Goal: Information Seeking & Learning: Compare options

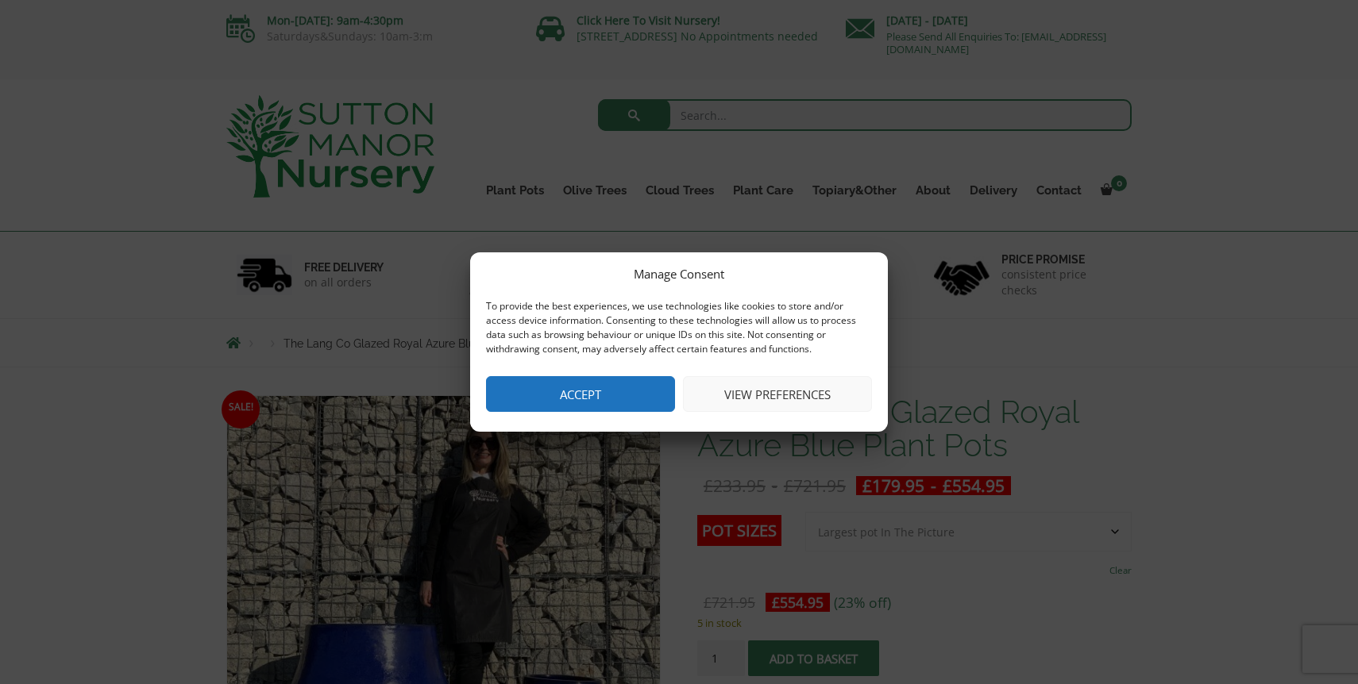
click at [593, 397] on button "Accept" at bounding box center [580, 394] width 189 height 36
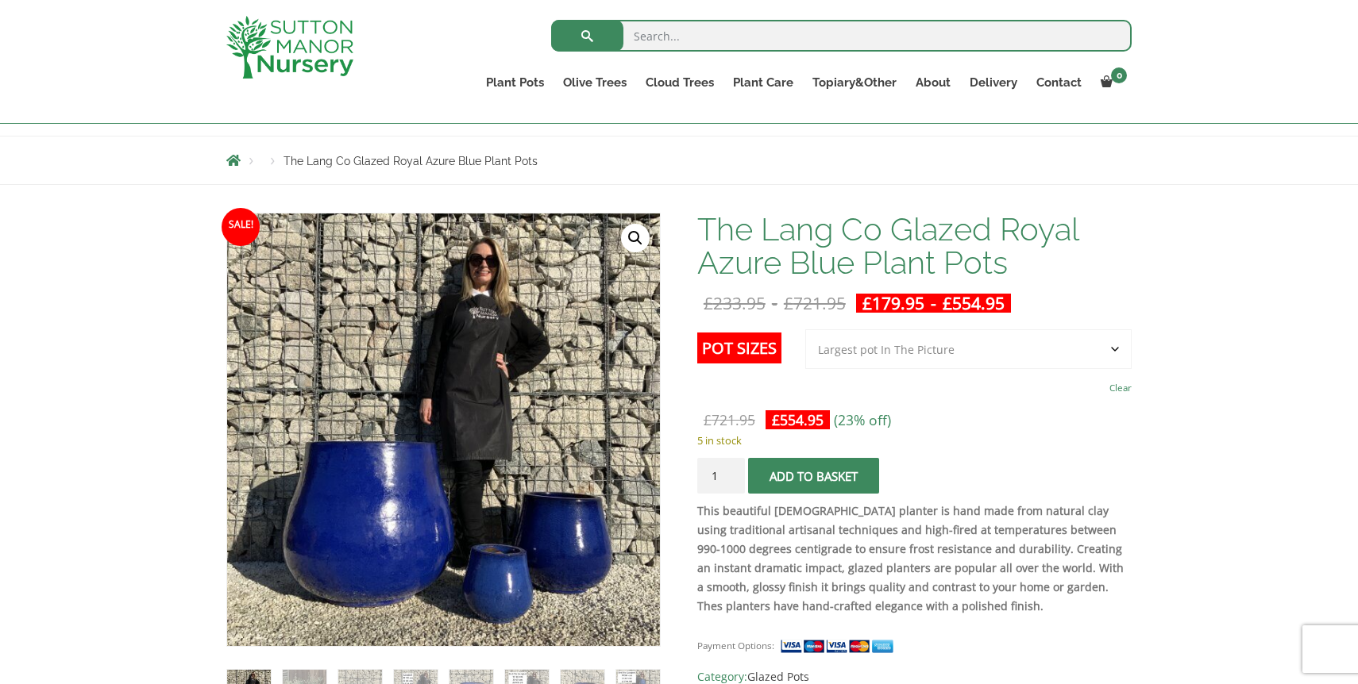
scroll to position [153, 0]
click at [968, 342] on select "Choose an option 3rd to Largest Pot In The Picture 2nd to Largest Pot In The Pi…" at bounding box center [968, 350] width 326 height 40
click at [806, 330] on select "Choose an option 3rd to Largest Pot In The Picture 2nd to Largest Pot In The Pi…" at bounding box center [968, 350] width 326 height 40
click at [953, 346] on select "Choose an option 3rd to Largest Pot In The Picture 2nd to Largest Pot In The Pi…" at bounding box center [968, 350] width 326 height 40
click at [806, 330] on select "Choose an option 3rd to Largest Pot In The Picture 2nd to Largest Pot In The Pi…" at bounding box center [968, 350] width 326 height 40
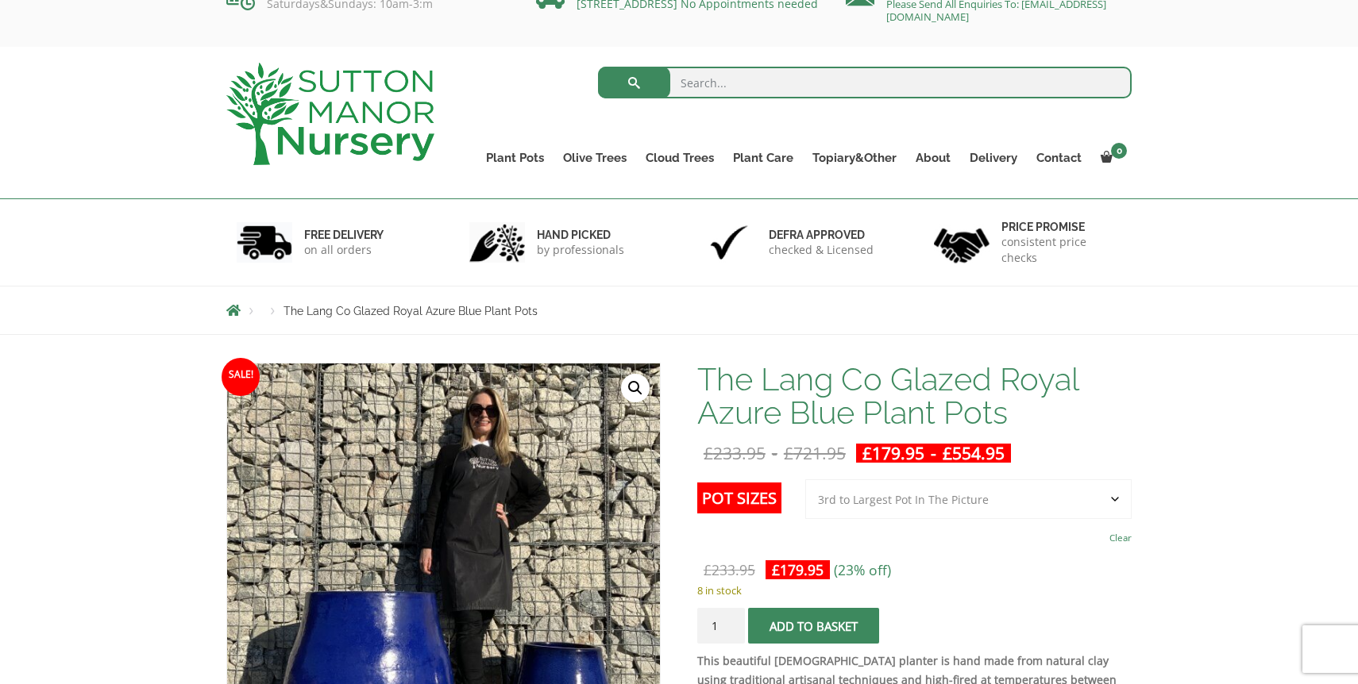
scroll to position [192, 0]
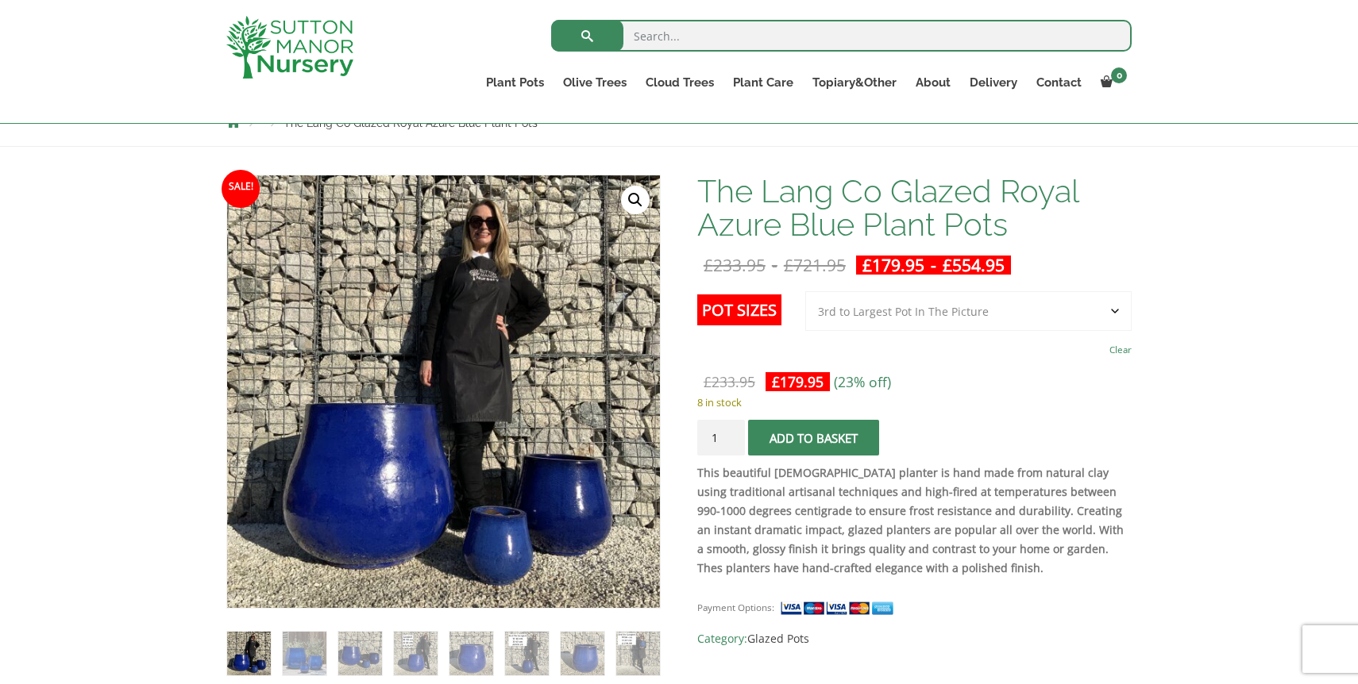
click at [974, 316] on select "Choose an option 3rd to Largest Pot In The Picture 2nd to Largest Pot In The Pi…" at bounding box center [968, 311] width 326 height 40
click at [806, 291] on select "Choose an option 3rd to Largest Pot In The Picture 2nd to Largest Pot In The Pi…" at bounding box center [968, 311] width 326 height 40
click at [955, 316] on select "Choose an option 3rd to Largest Pot In The Picture 2nd to Largest Pot In The Pi…" at bounding box center [968, 311] width 326 height 40
click at [806, 291] on select "Choose an option 3rd to Largest Pot In The Picture 2nd to Largest Pot In The Pi…" at bounding box center [968, 311] width 326 height 40
click at [949, 316] on select "Choose an option 3rd to Largest Pot In The Picture 2nd to Largest Pot In The Pi…" at bounding box center [968, 311] width 326 height 40
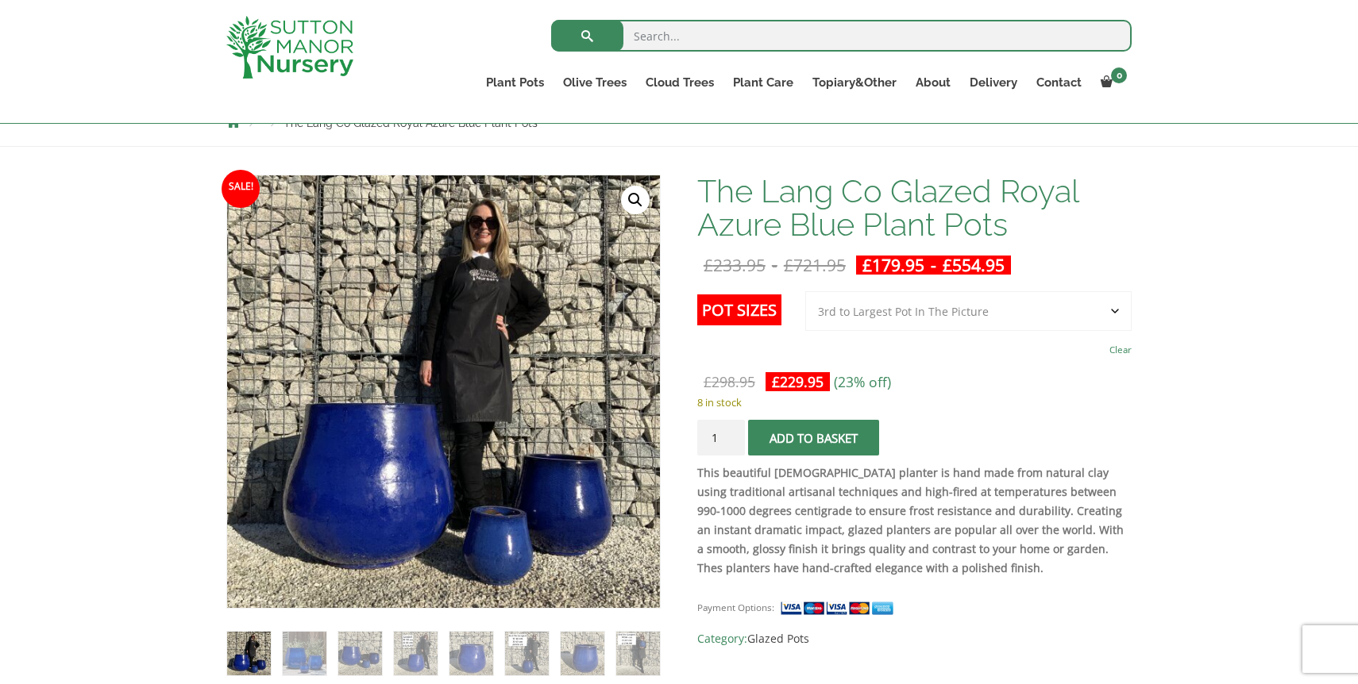
click at [806, 291] on select "Choose an option 3rd to Largest Pot In The Picture 2nd to Largest Pot In The Pi…" at bounding box center [968, 311] width 326 height 40
select select "3rd to Largest Pot In The Picture"
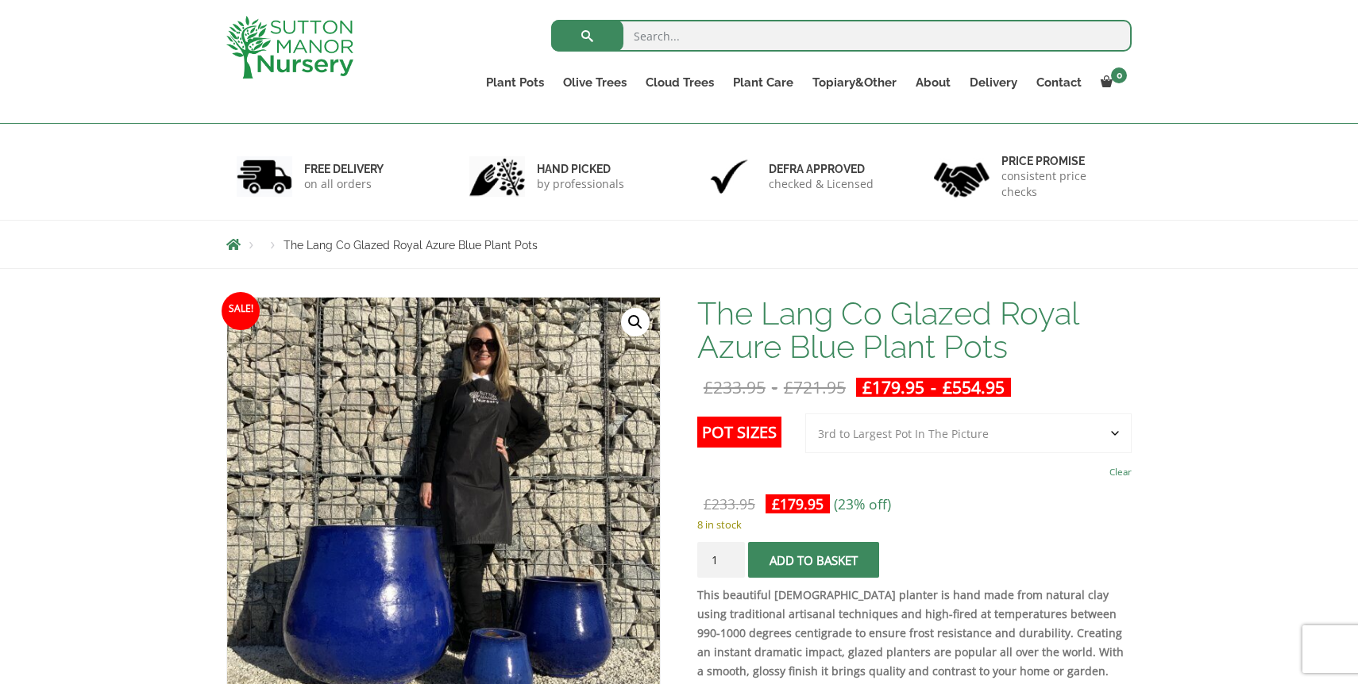
scroll to position [23, 0]
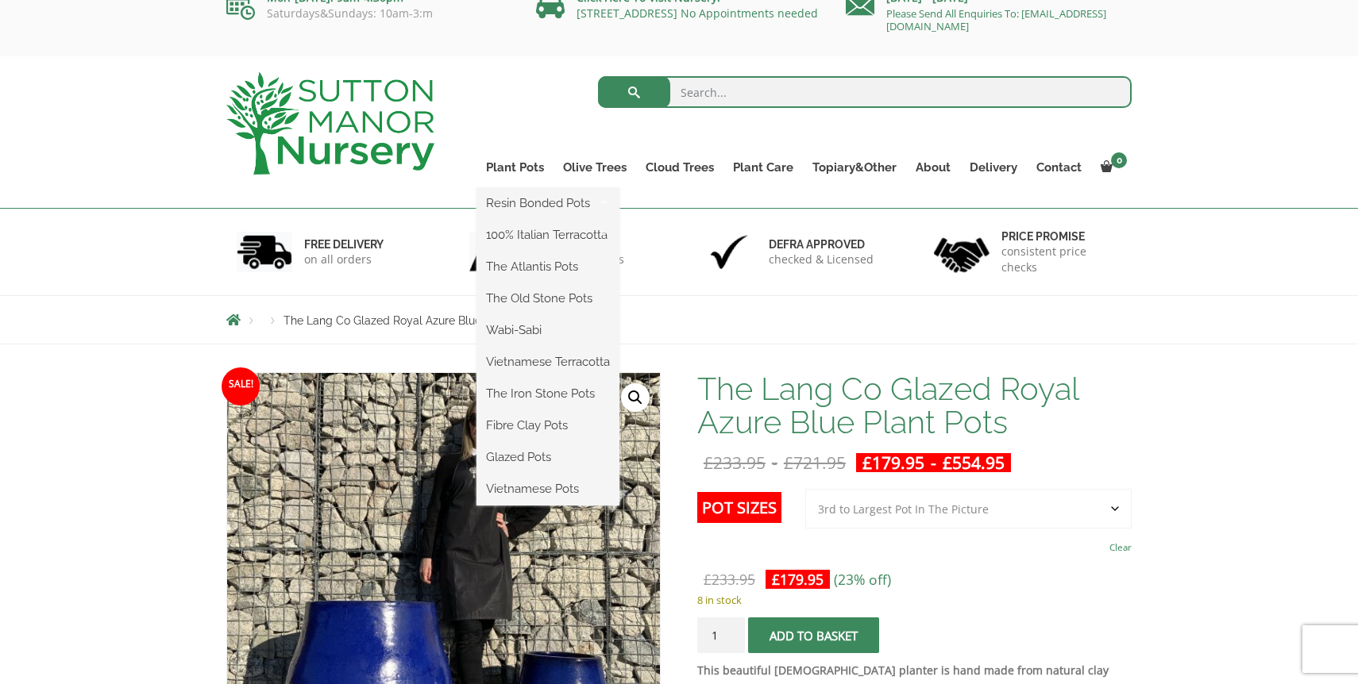
click at [531, 188] on ul "Resin Bonded Pots The Amalfi Pots The Milan Pots The Capri Pots The Brunello Po…" at bounding box center [547, 347] width 143 height 318
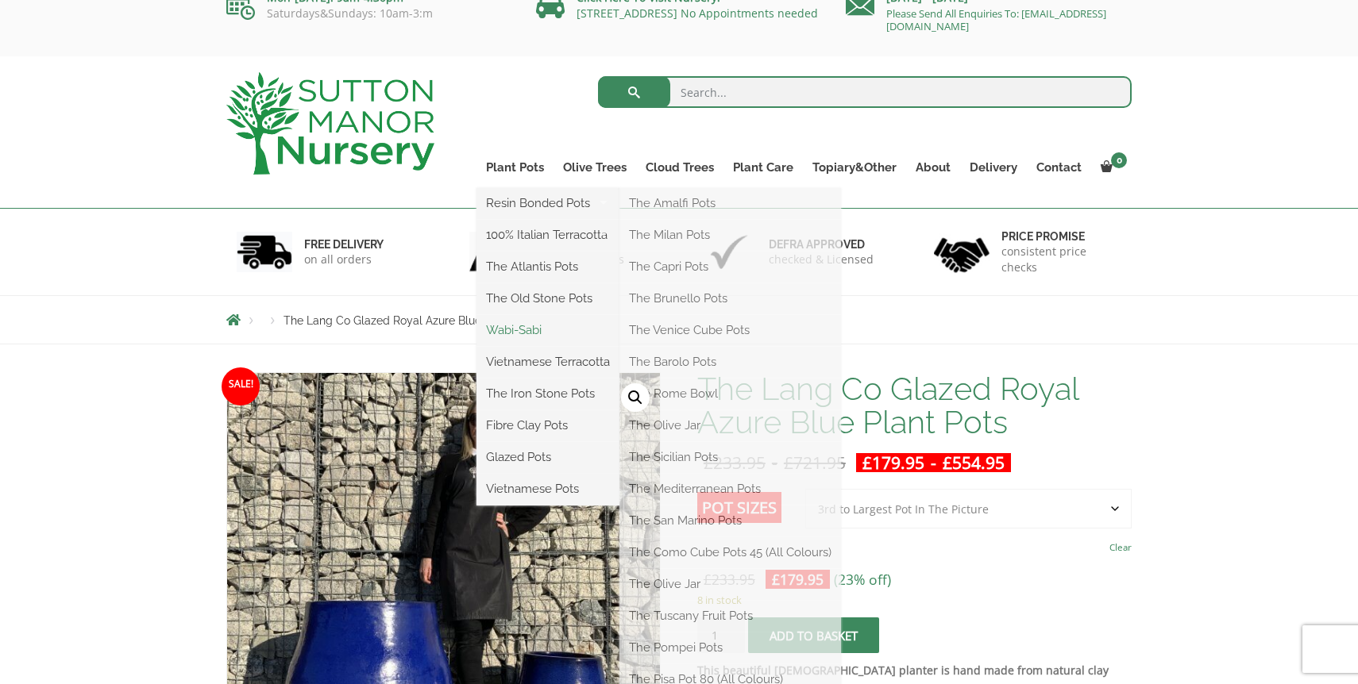
click at [538, 324] on link "Wabi-Sabi" at bounding box center [547, 330] width 143 height 24
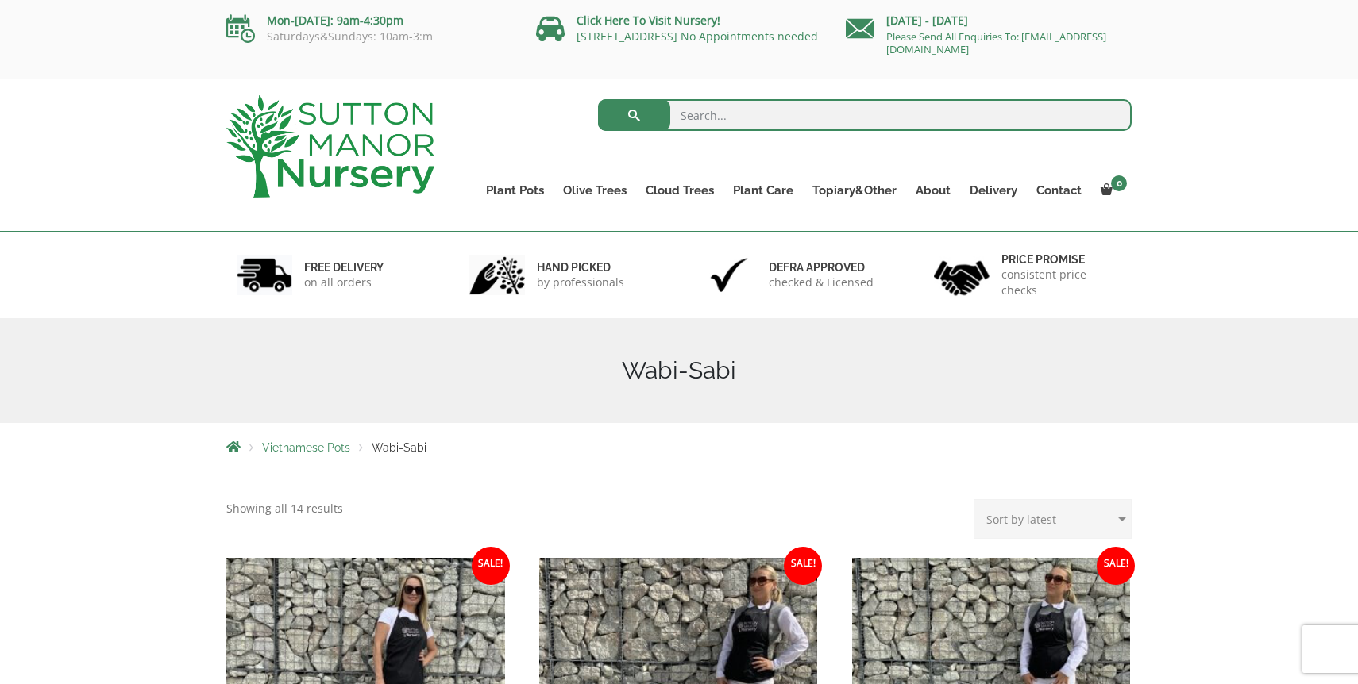
click at [303, 445] on span "Vietnamese Pots" at bounding box center [306, 447] width 88 height 13
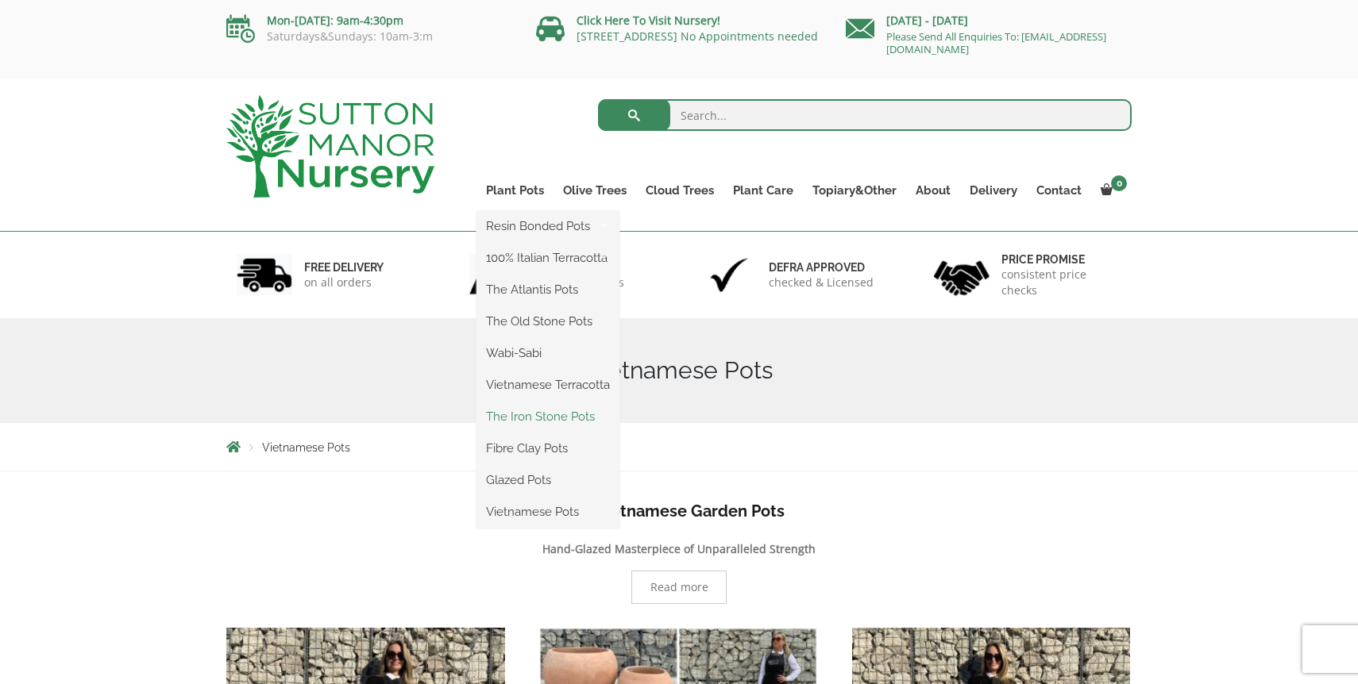
click at [536, 418] on link "The Iron Stone Pots" at bounding box center [547, 417] width 143 height 24
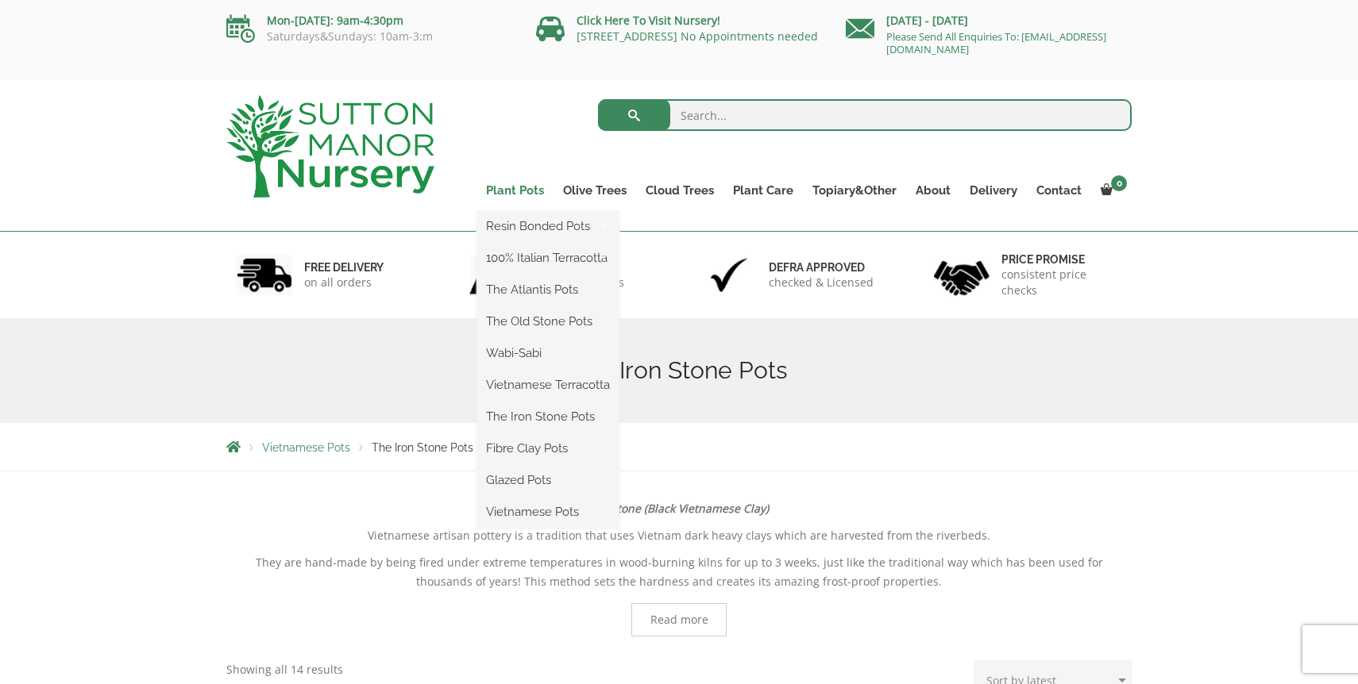
click at [505, 191] on link "Plant Pots" at bounding box center [514, 190] width 77 height 22
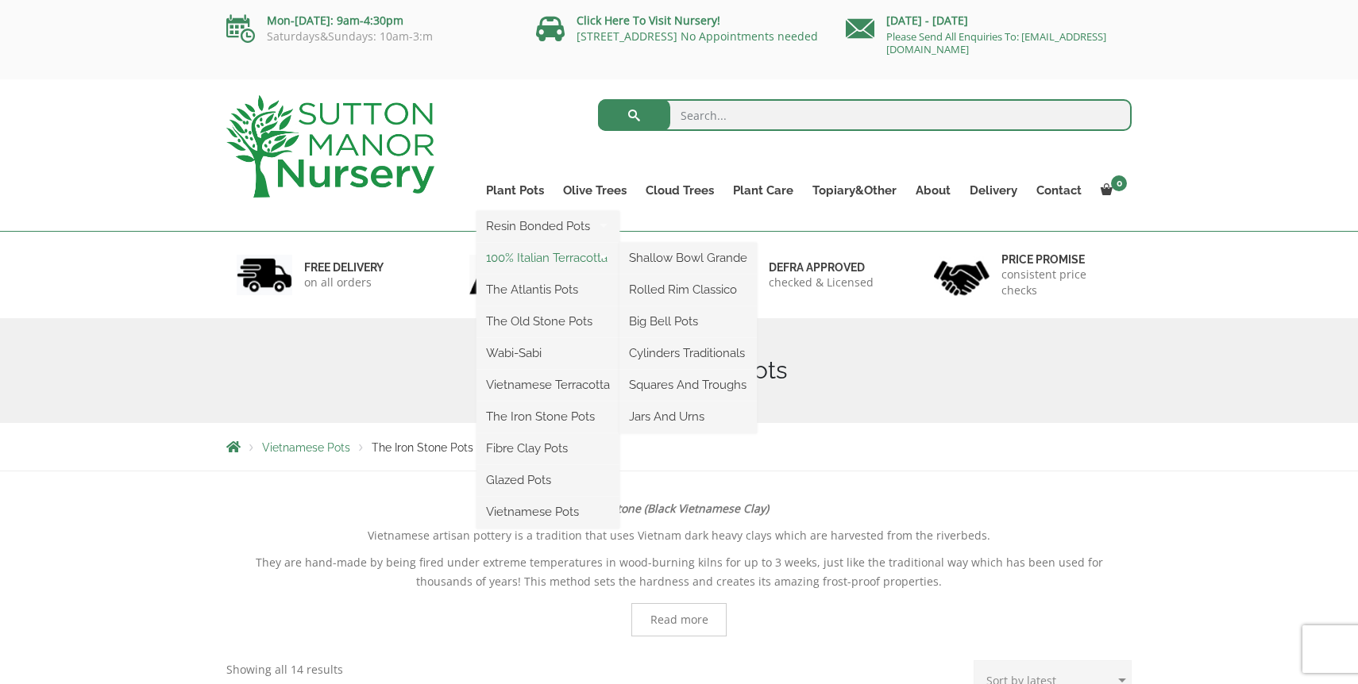
click at [515, 260] on link "100% Italian Terracotta" at bounding box center [547, 258] width 143 height 24
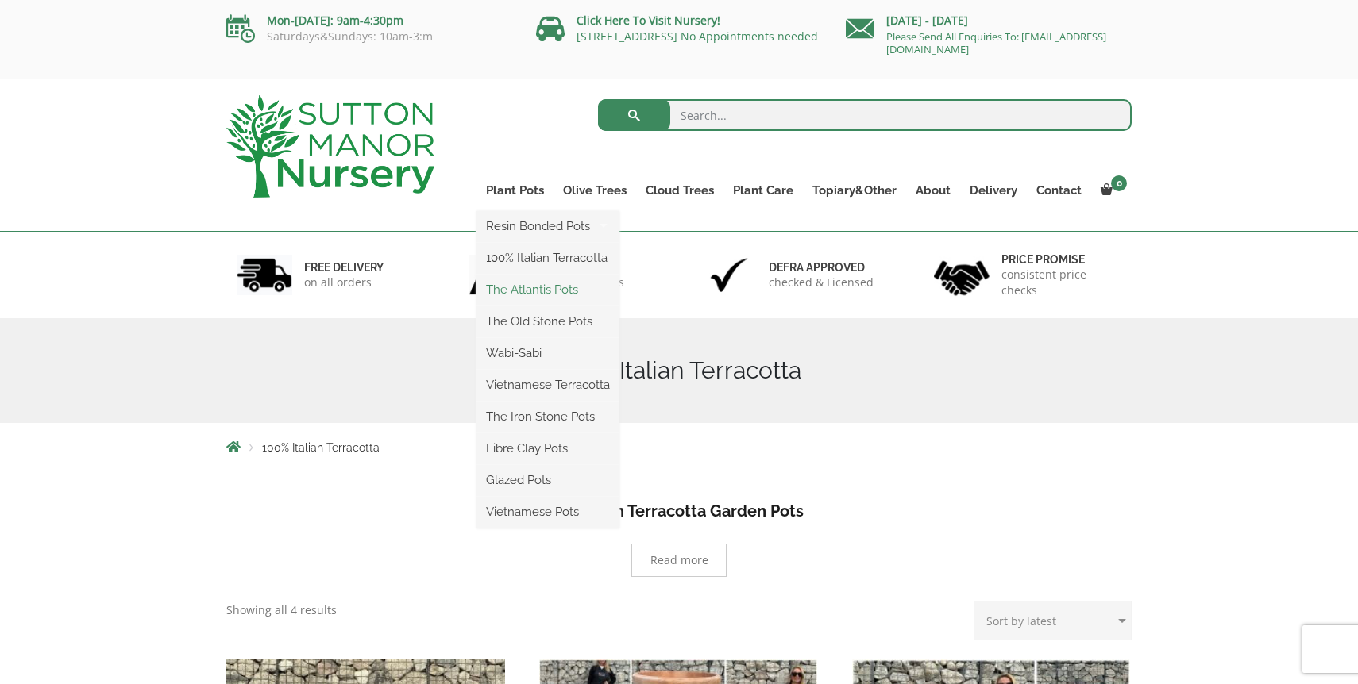
click at [534, 289] on link "The Atlantis Pots" at bounding box center [547, 290] width 143 height 24
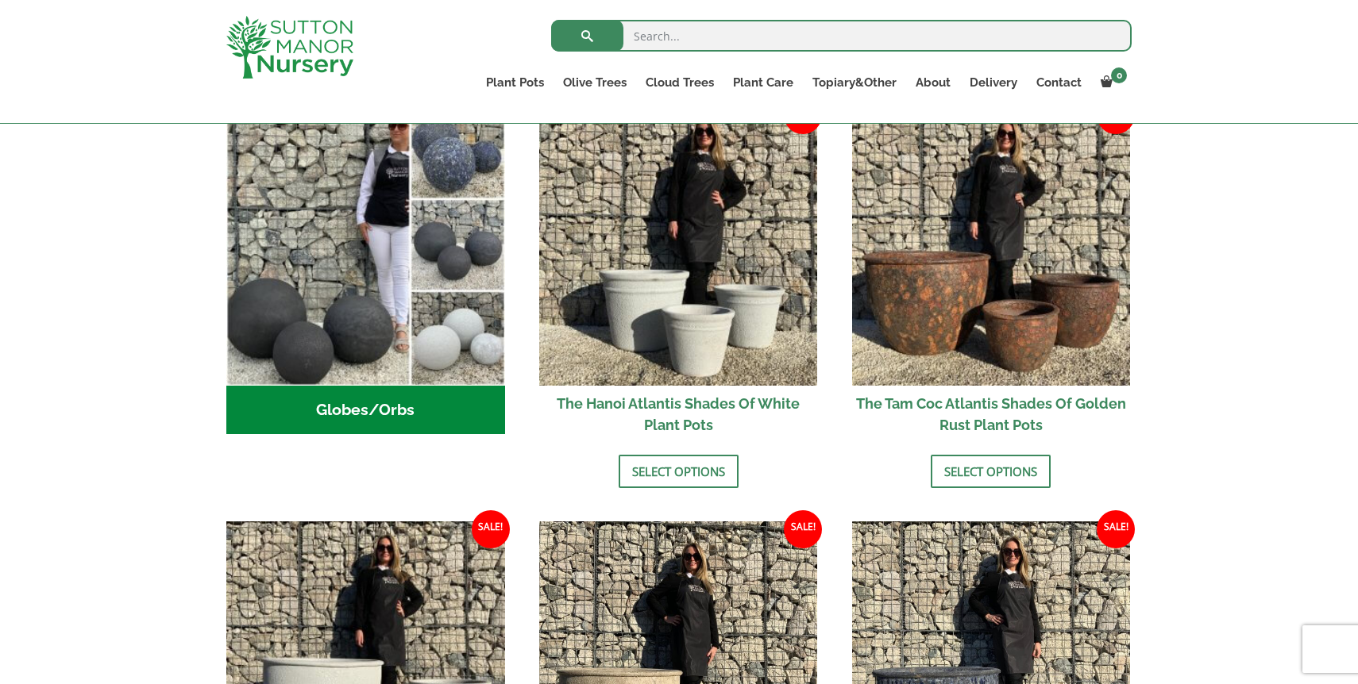
scroll to position [553, 0]
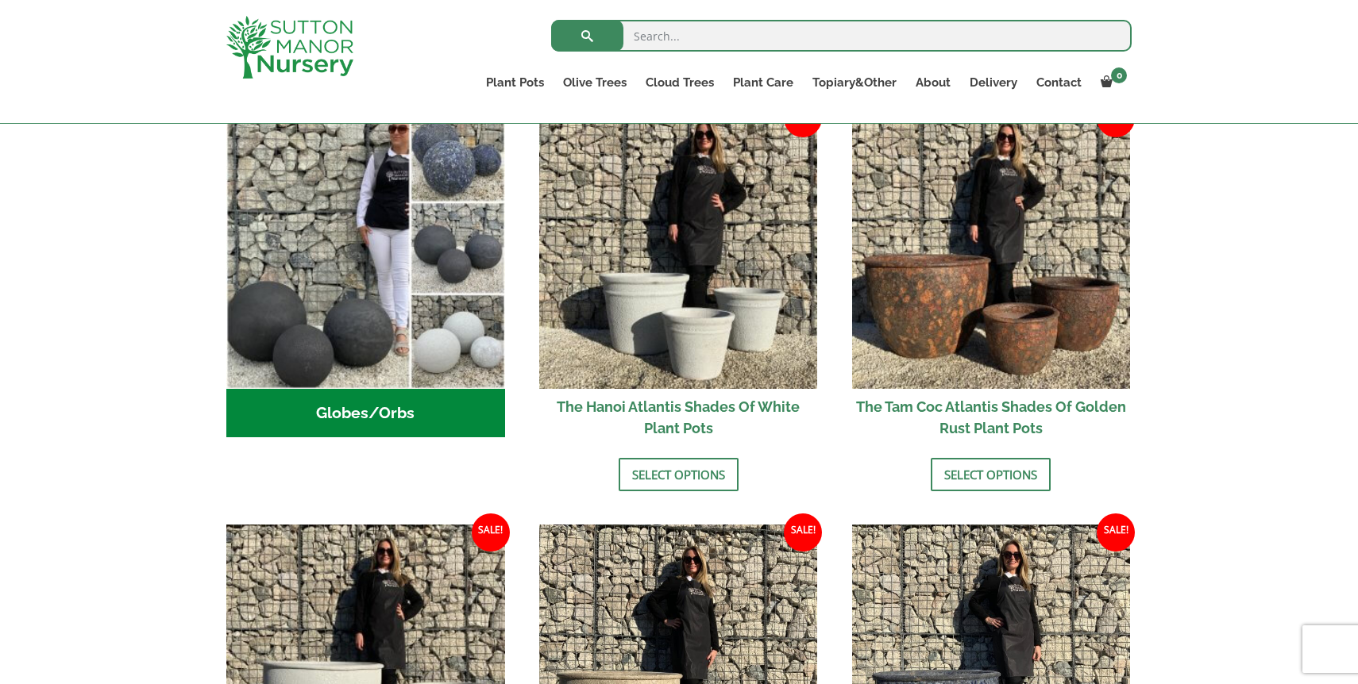
click at [375, 418] on h2 "Globes/Orbs (3)" at bounding box center [365, 413] width 279 height 49
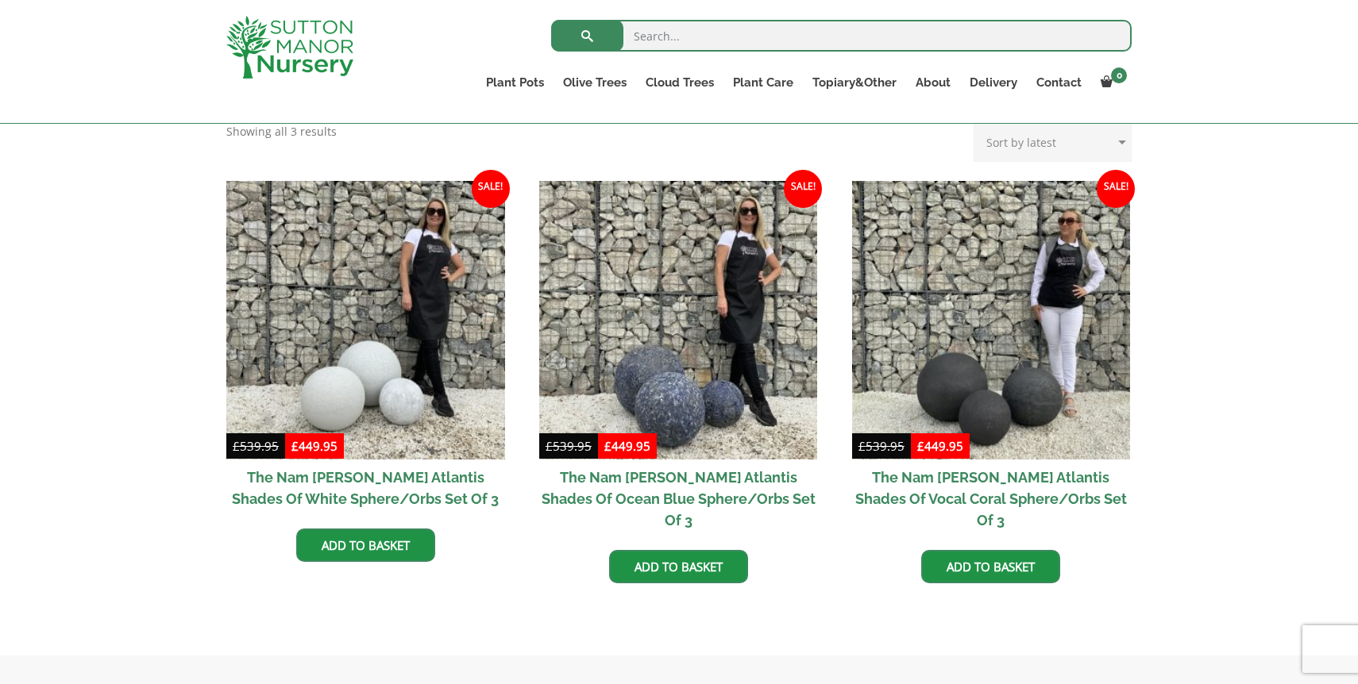
scroll to position [345, 0]
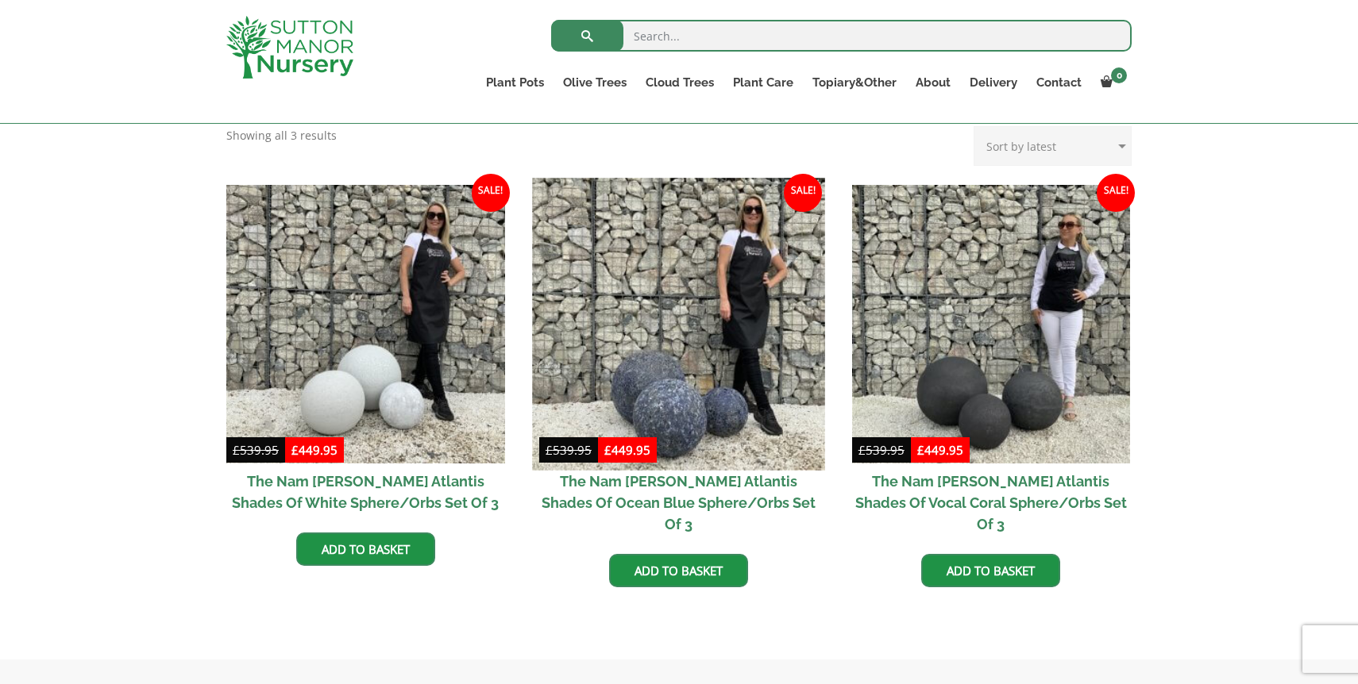
click at [684, 350] on img at bounding box center [678, 324] width 292 height 292
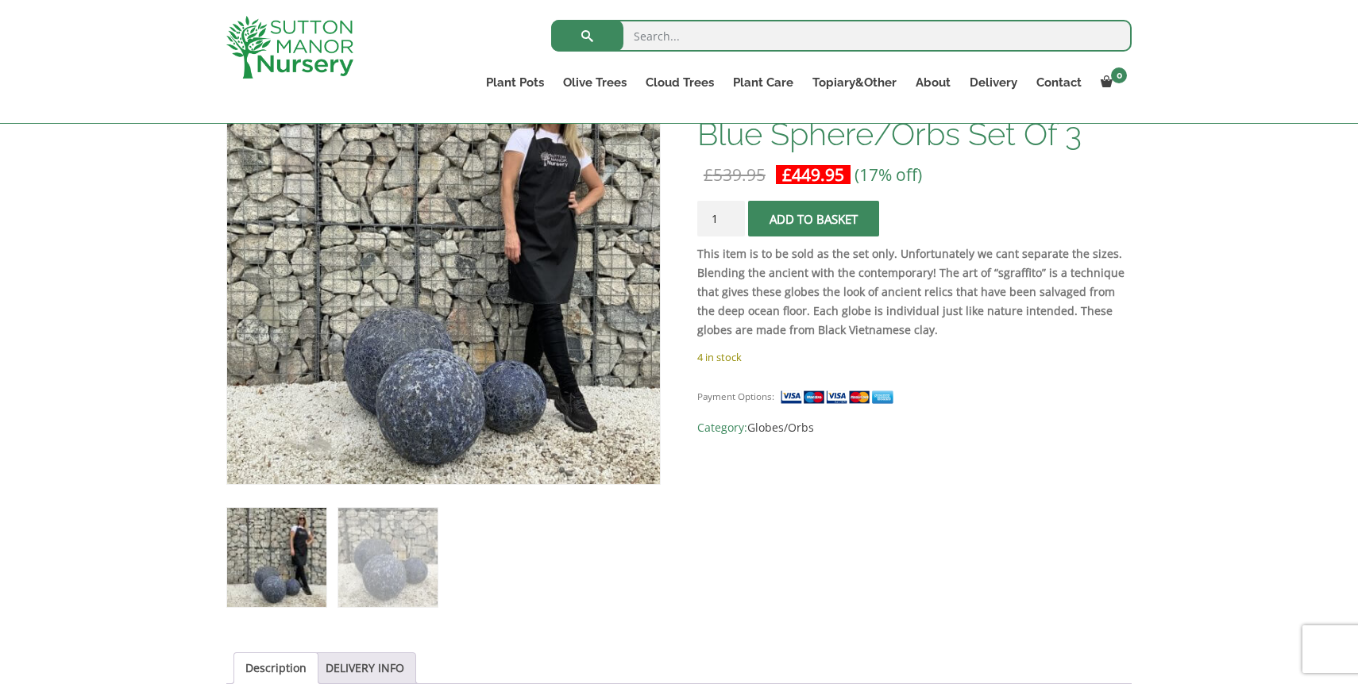
scroll to position [447, 0]
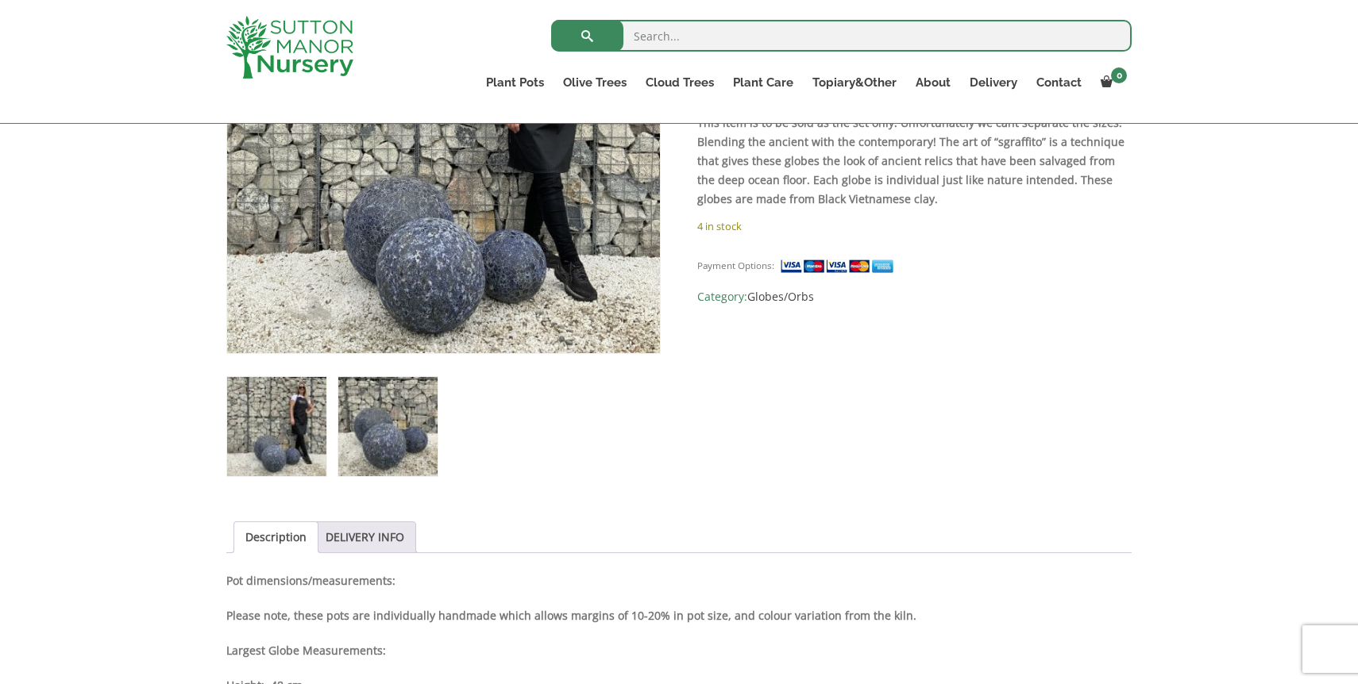
click at [354, 424] on img at bounding box center [387, 426] width 99 height 99
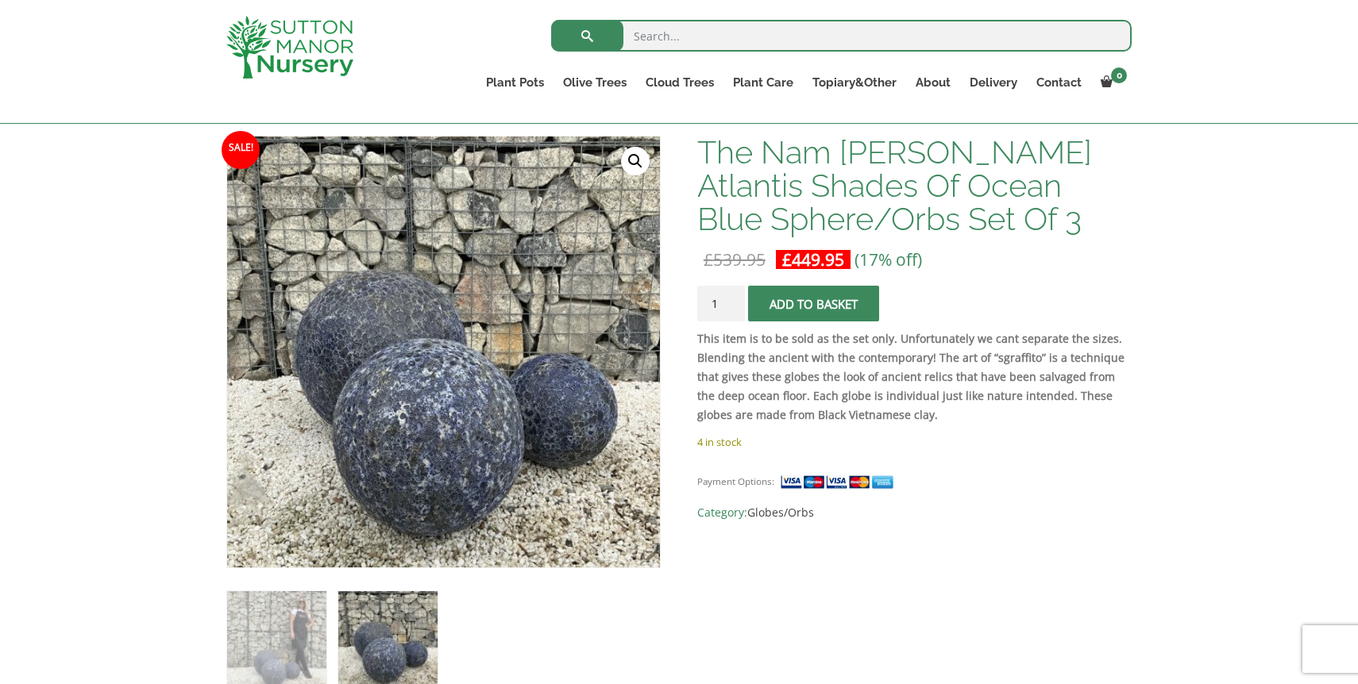
scroll to position [229, 0]
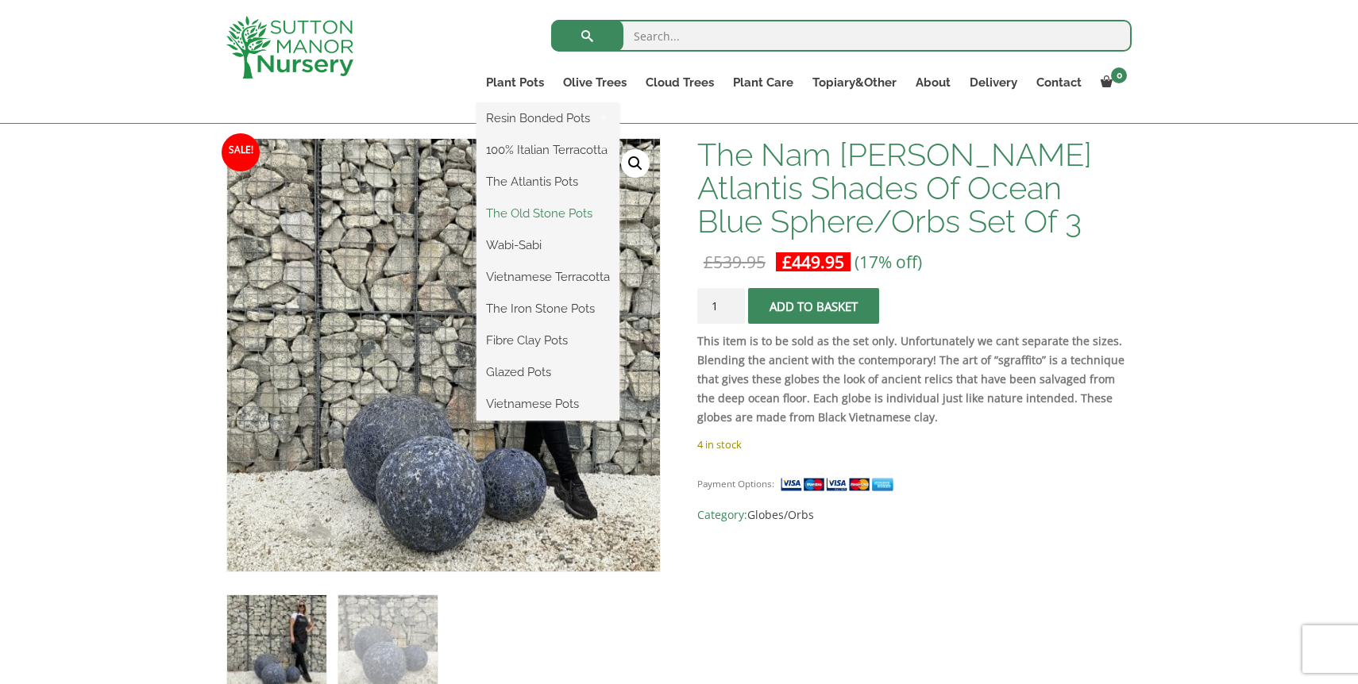
click at [526, 214] on link "The Old Stone Pots" at bounding box center [547, 214] width 143 height 24
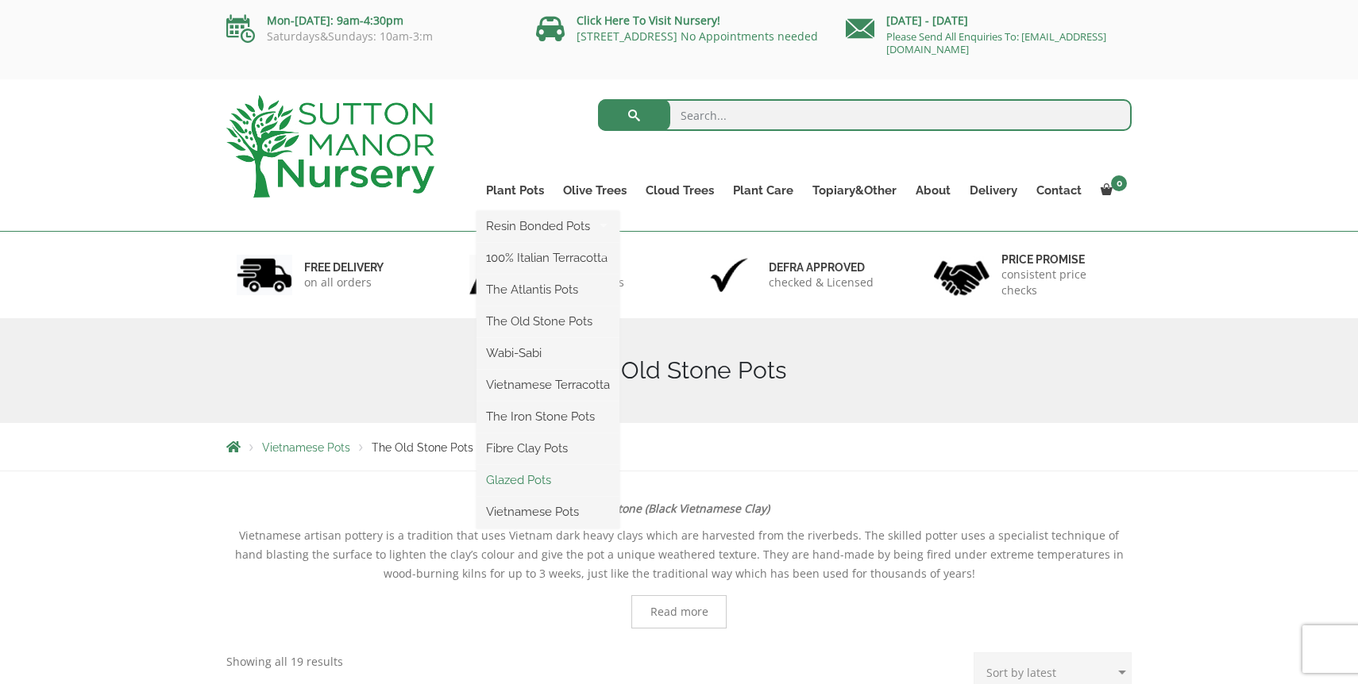
click at [535, 479] on link "Glazed Pots" at bounding box center [547, 480] width 143 height 24
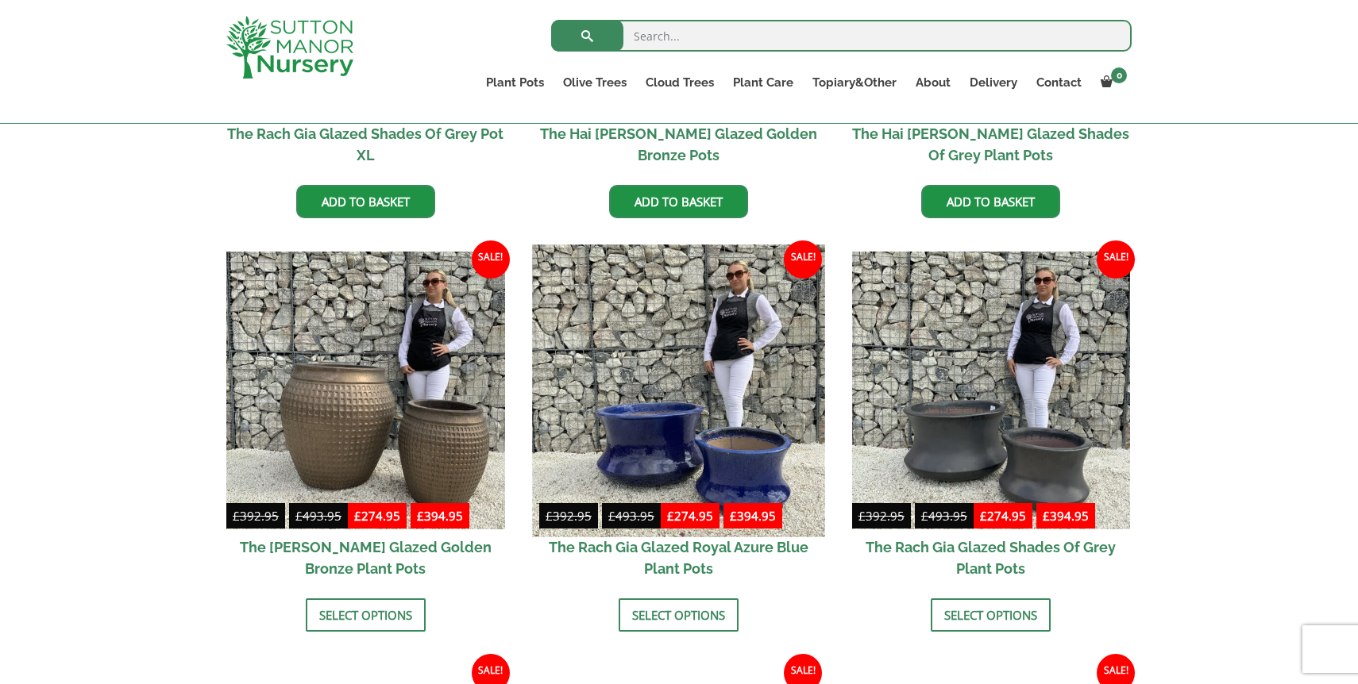
scroll to position [690, 0]
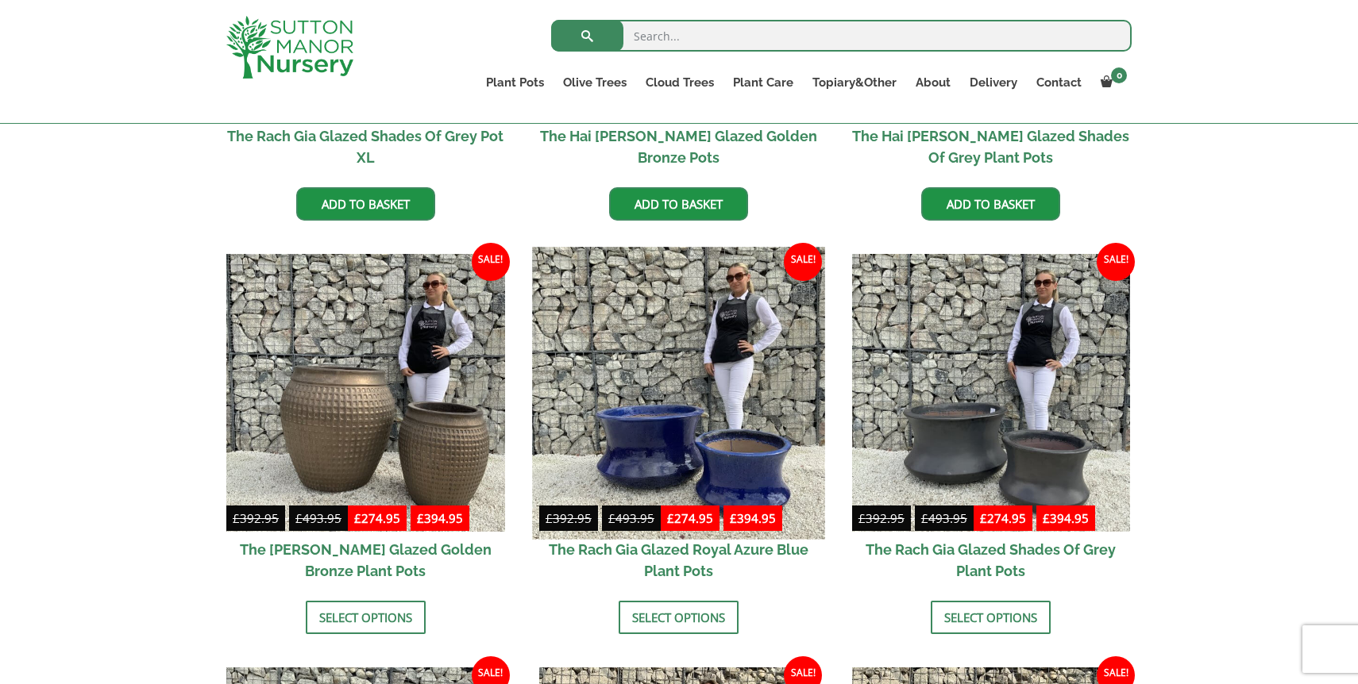
click at [658, 446] on img at bounding box center [678, 393] width 292 height 292
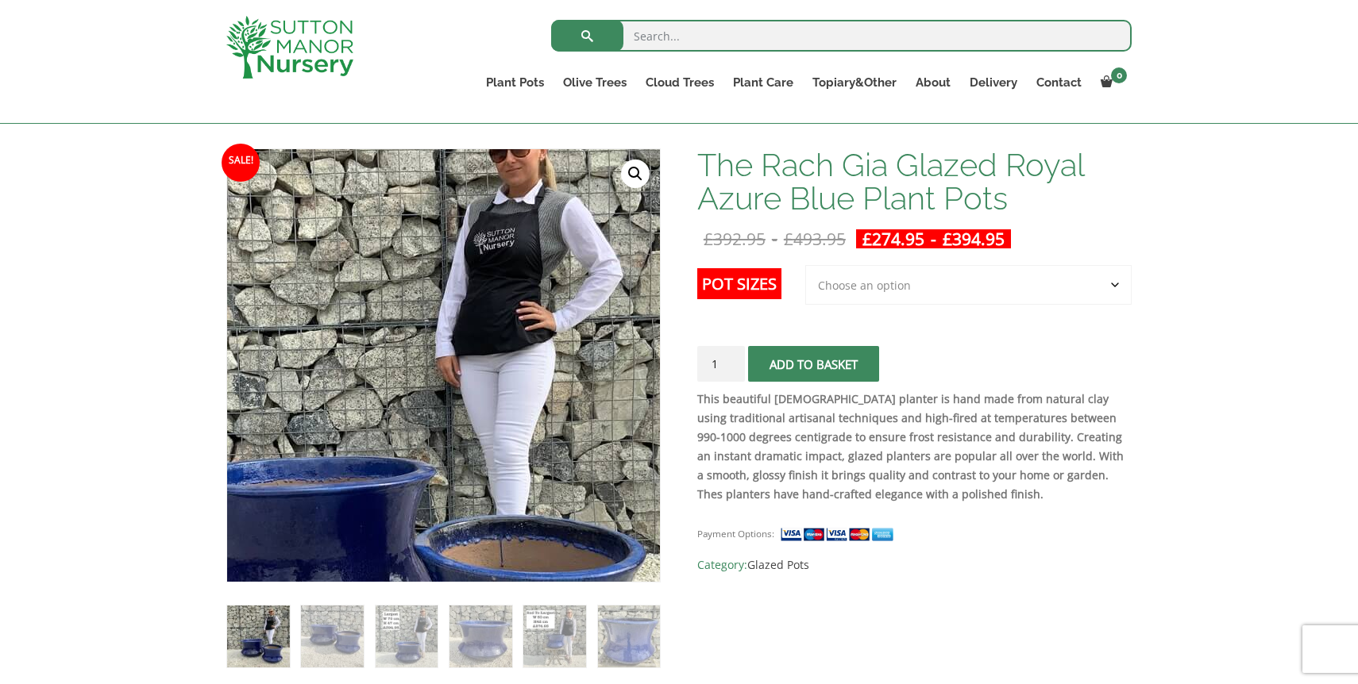
scroll to position [233, 0]
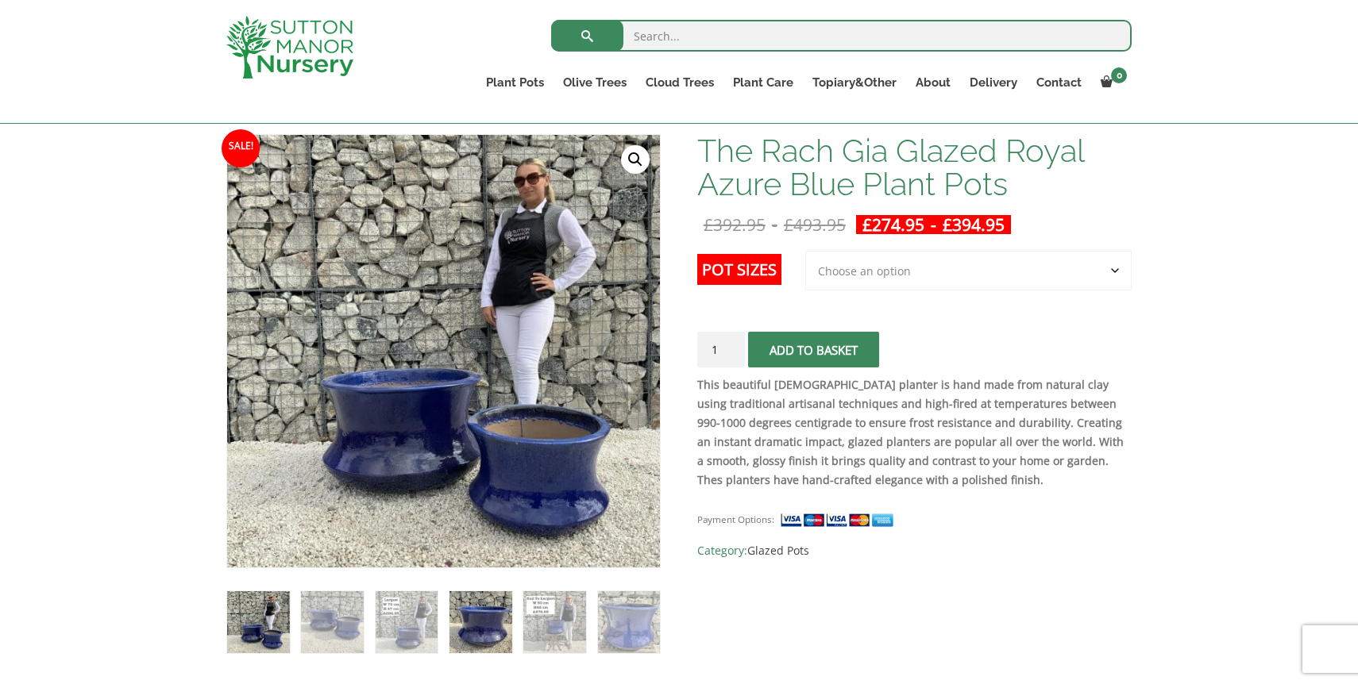
click at [471, 618] on img at bounding box center [480, 623] width 63 height 63
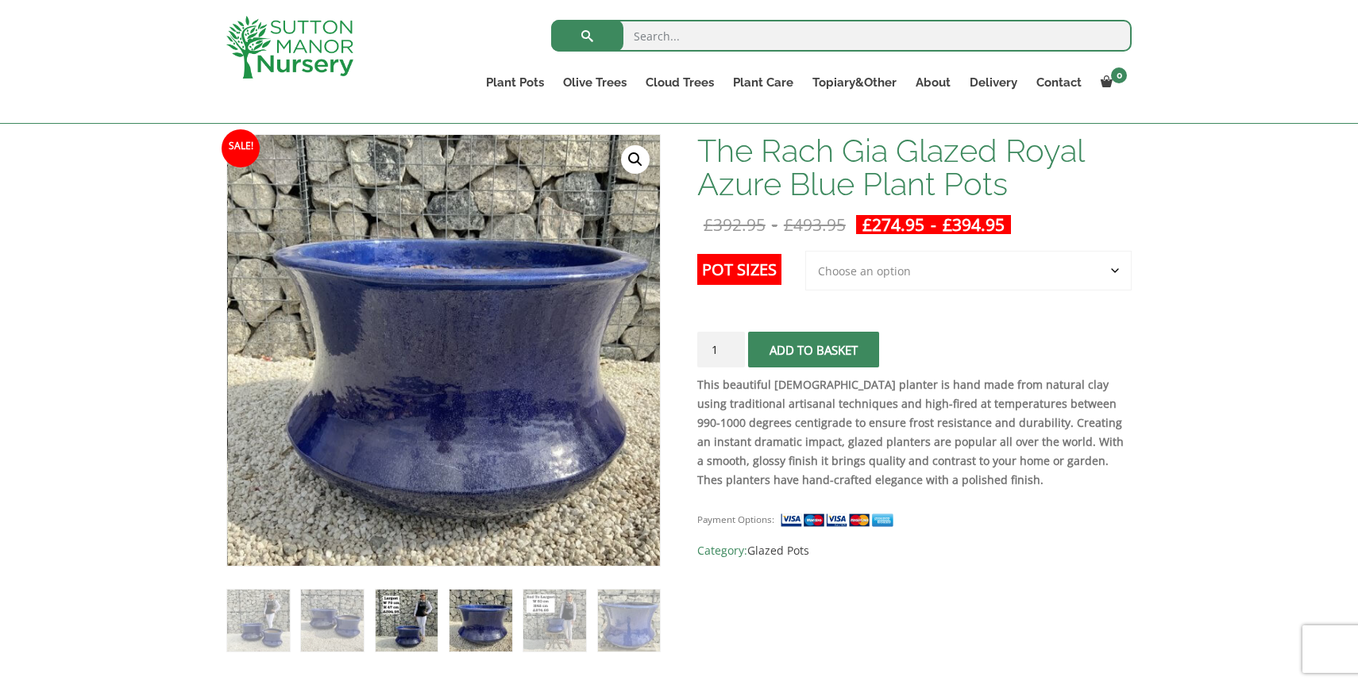
click at [414, 629] on img at bounding box center [407, 621] width 63 height 63
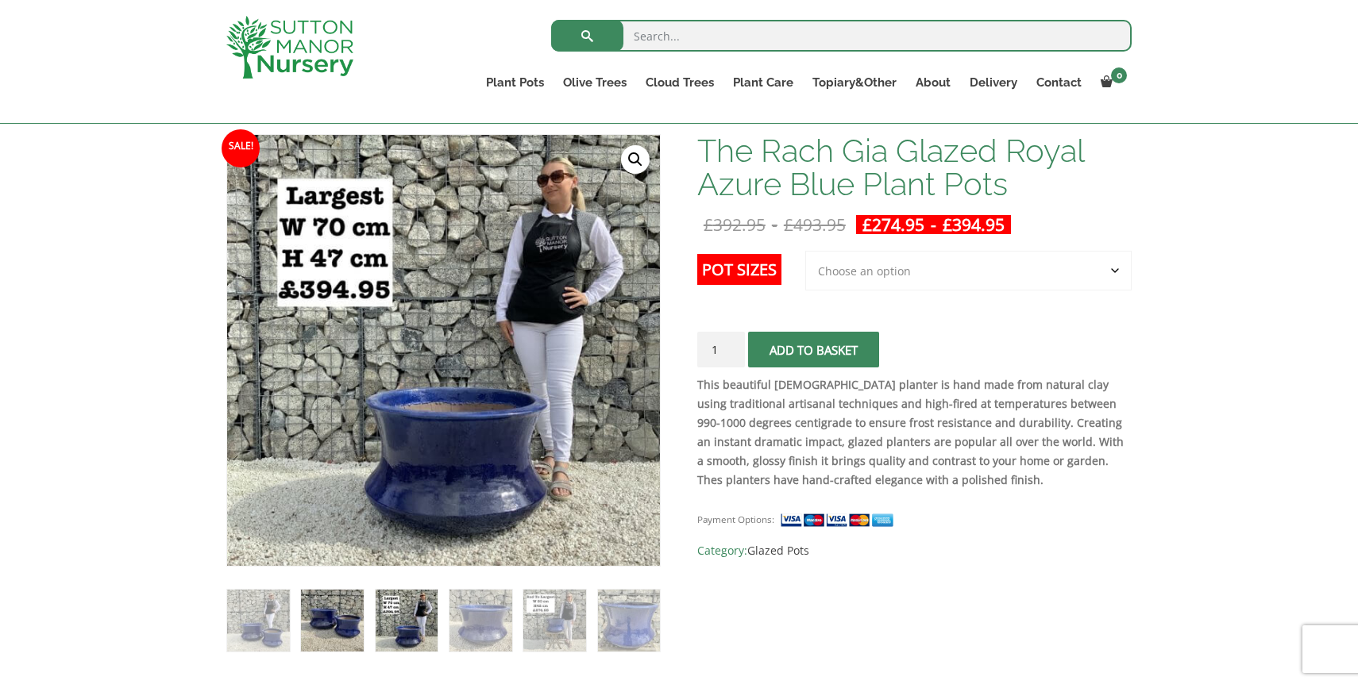
click at [333, 627] on img at bounding box center [332, 621] width 63 height 63
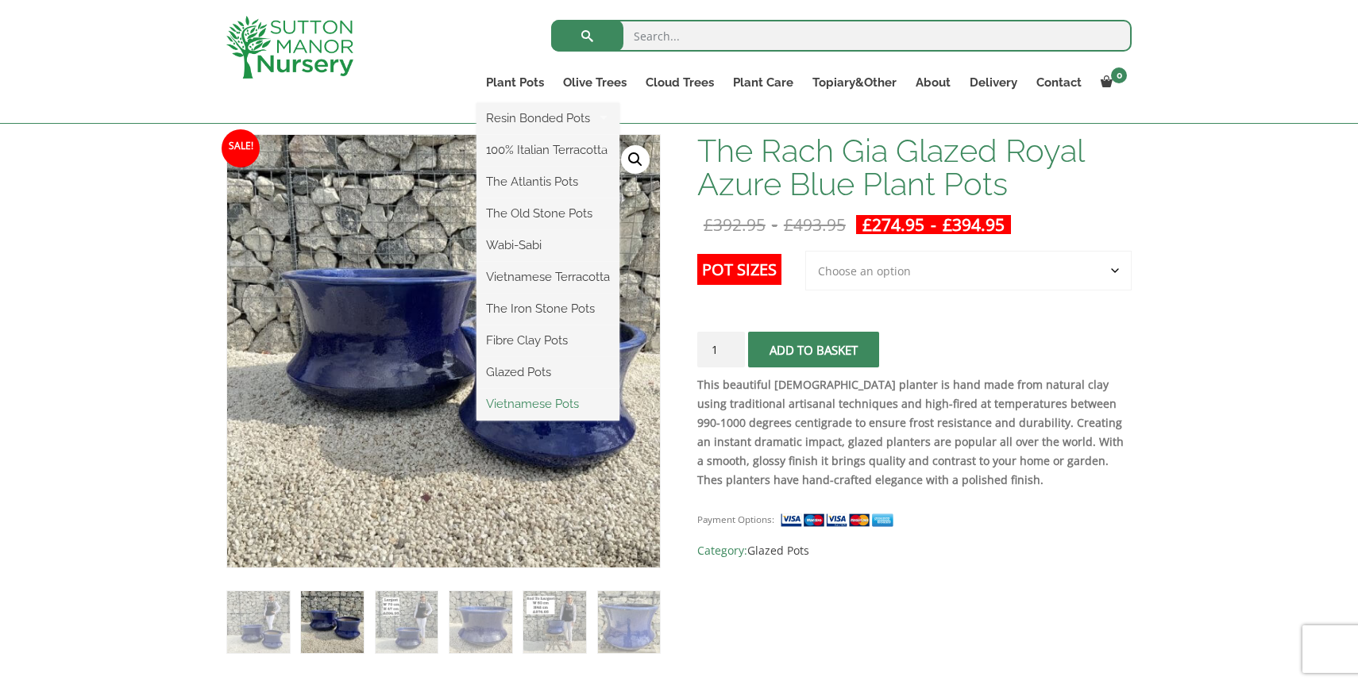
click at [519, 404] on link "Vietnamese Pots" at bounding box center [547, 404] width 143 height 24
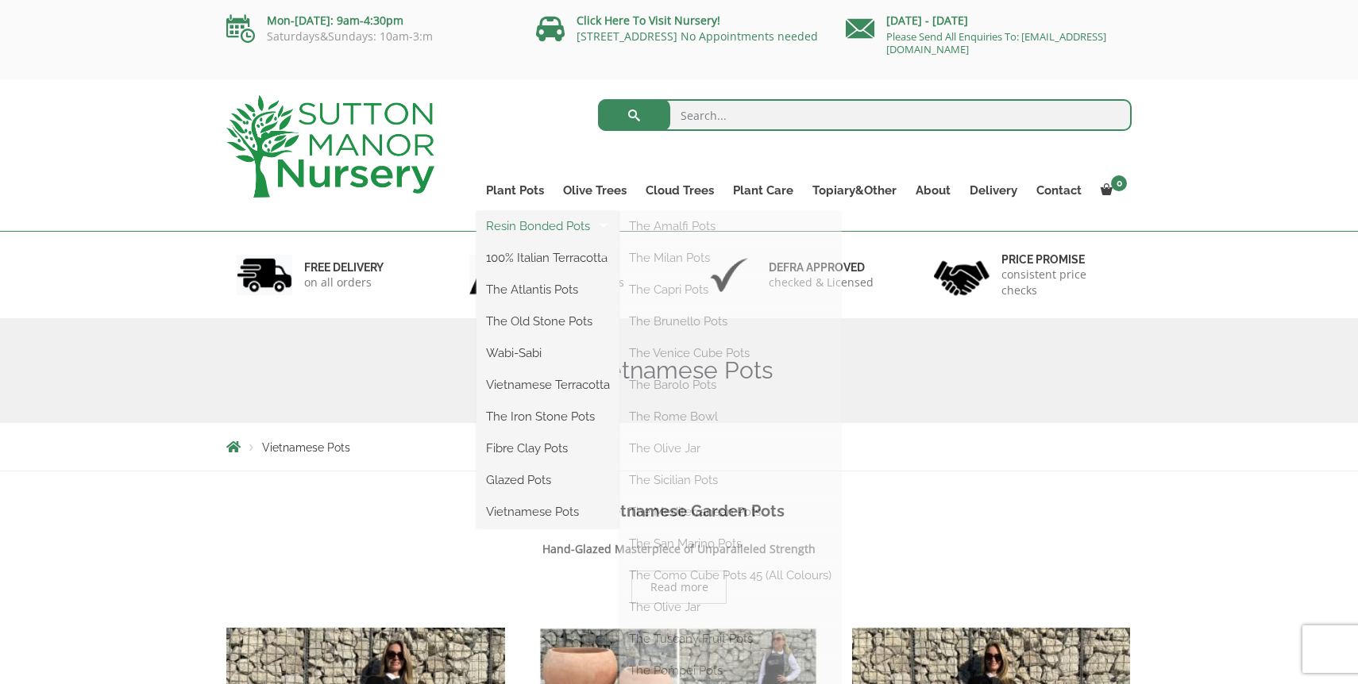
click at [521, 224] on link "Resin Bonded Pots" at bounding box center [547, 226] width 143 height 24
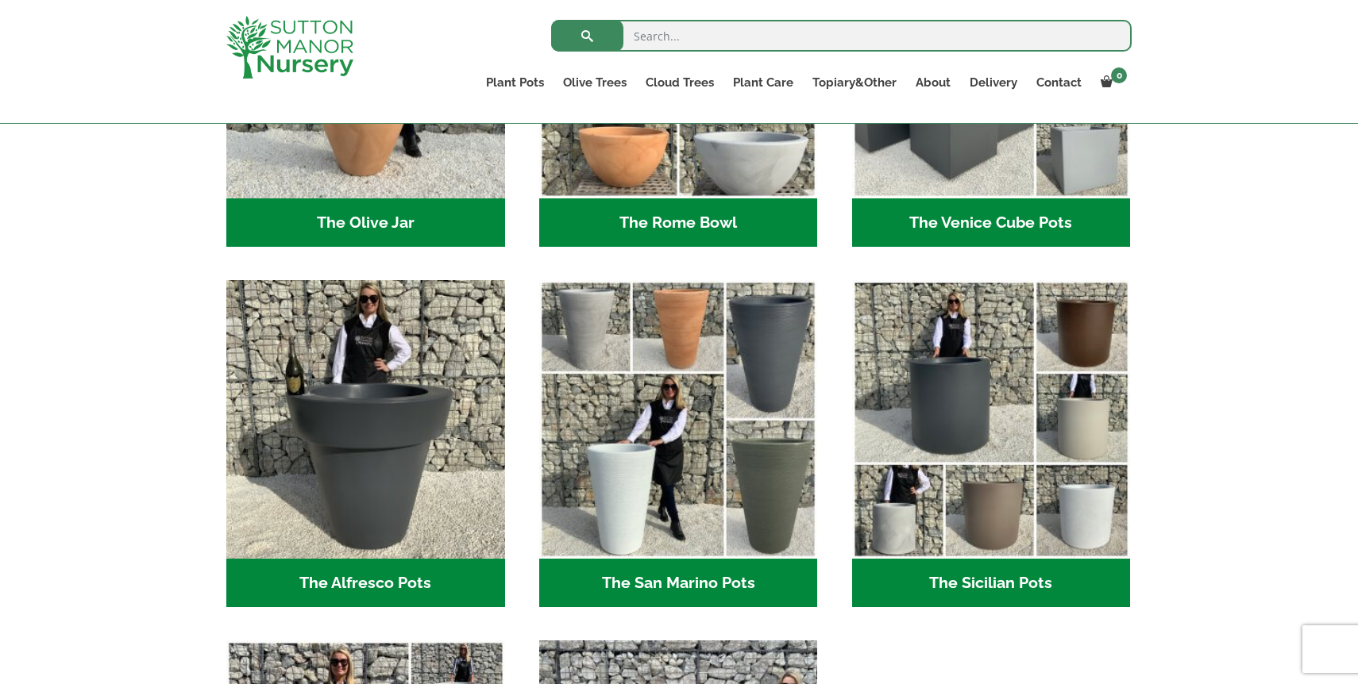
scroll to position [1664, 0]
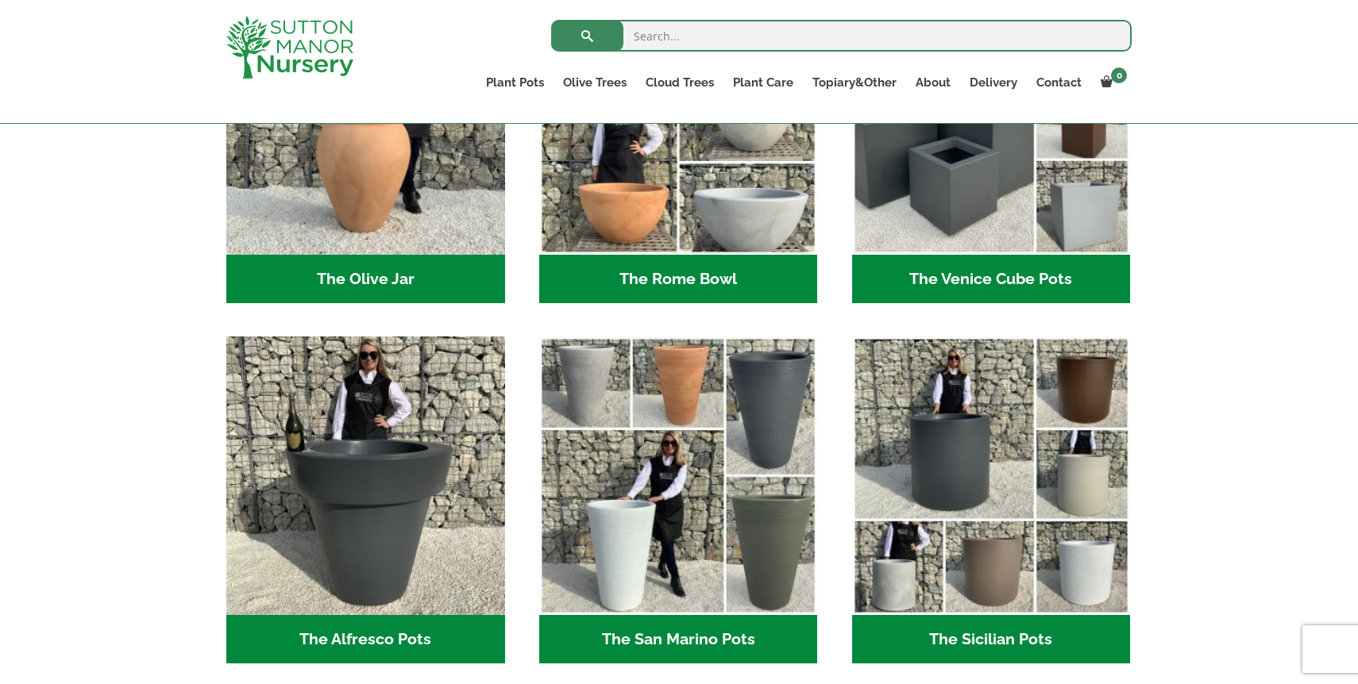
click at [989, 643] on h2 "The Sicilian Pots (18)" at bounding box center [991, 639] width 279 height 49
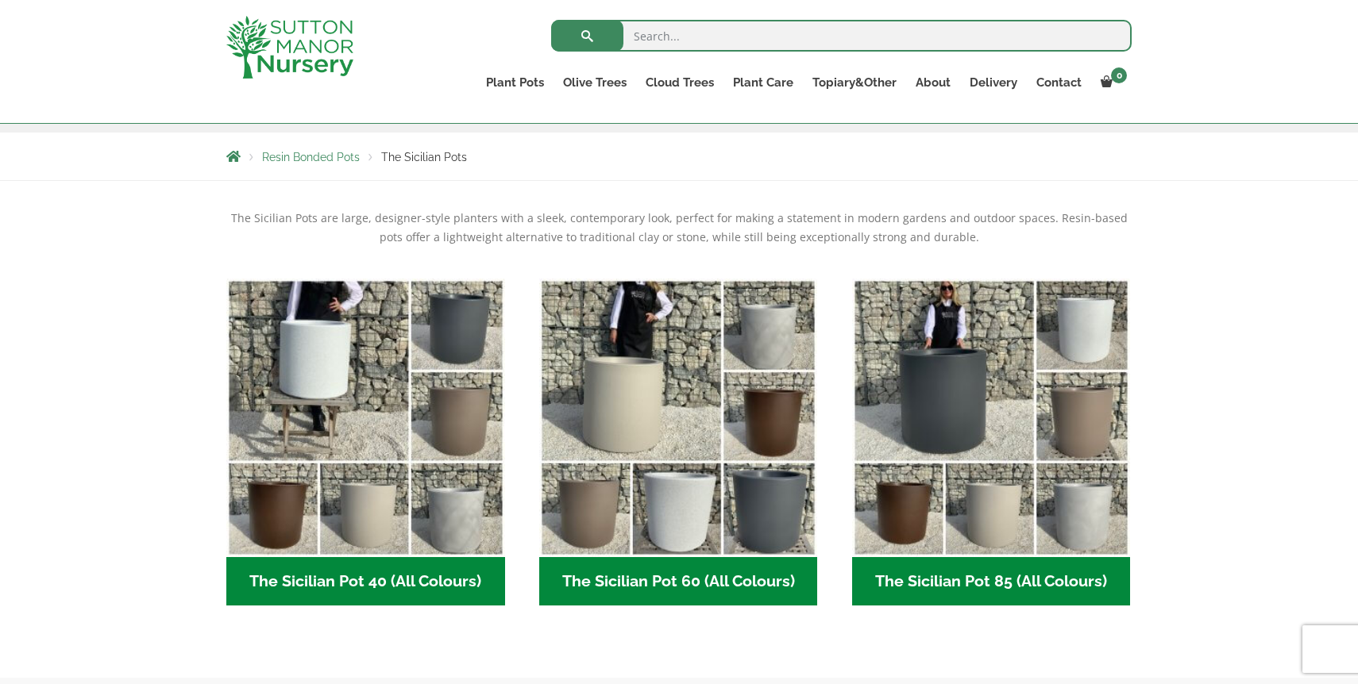
scroll to position [264, 0]
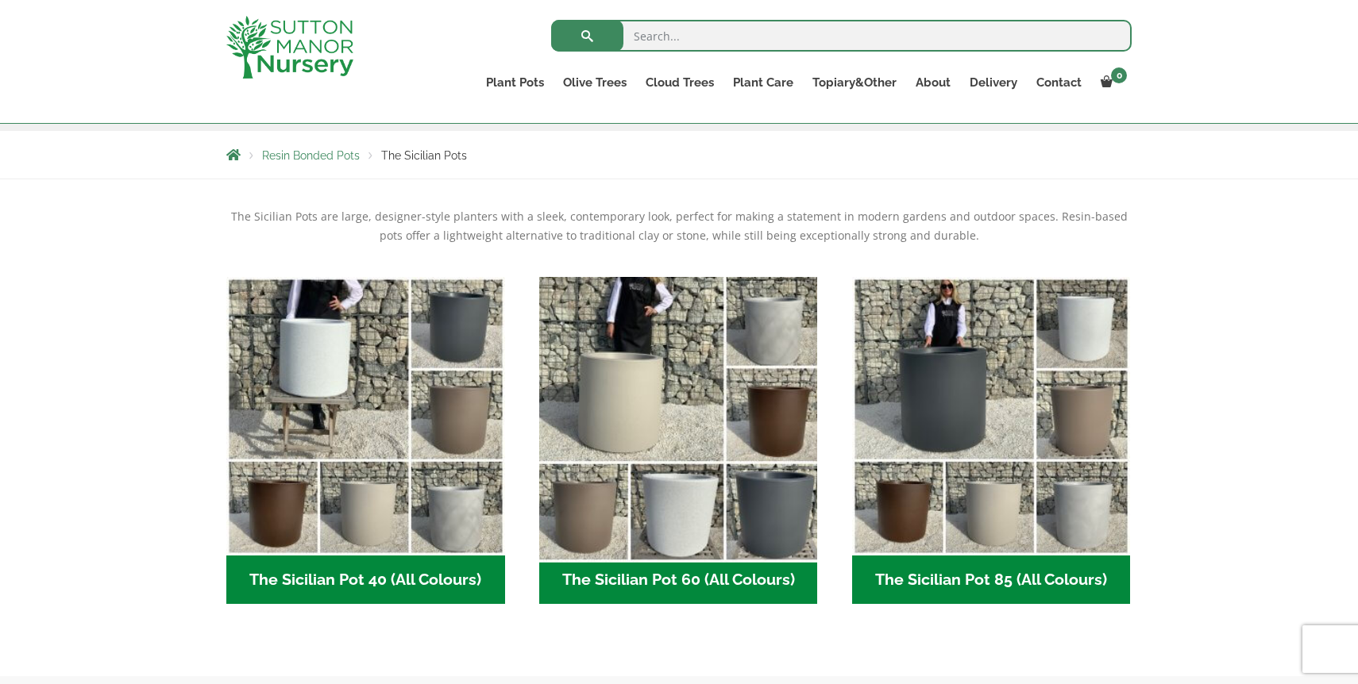
click at [789, 512] on img "Visit product category The Sicilian Pot 60 (All Colours)" at bounding box center [678, 416] width 292 height 292
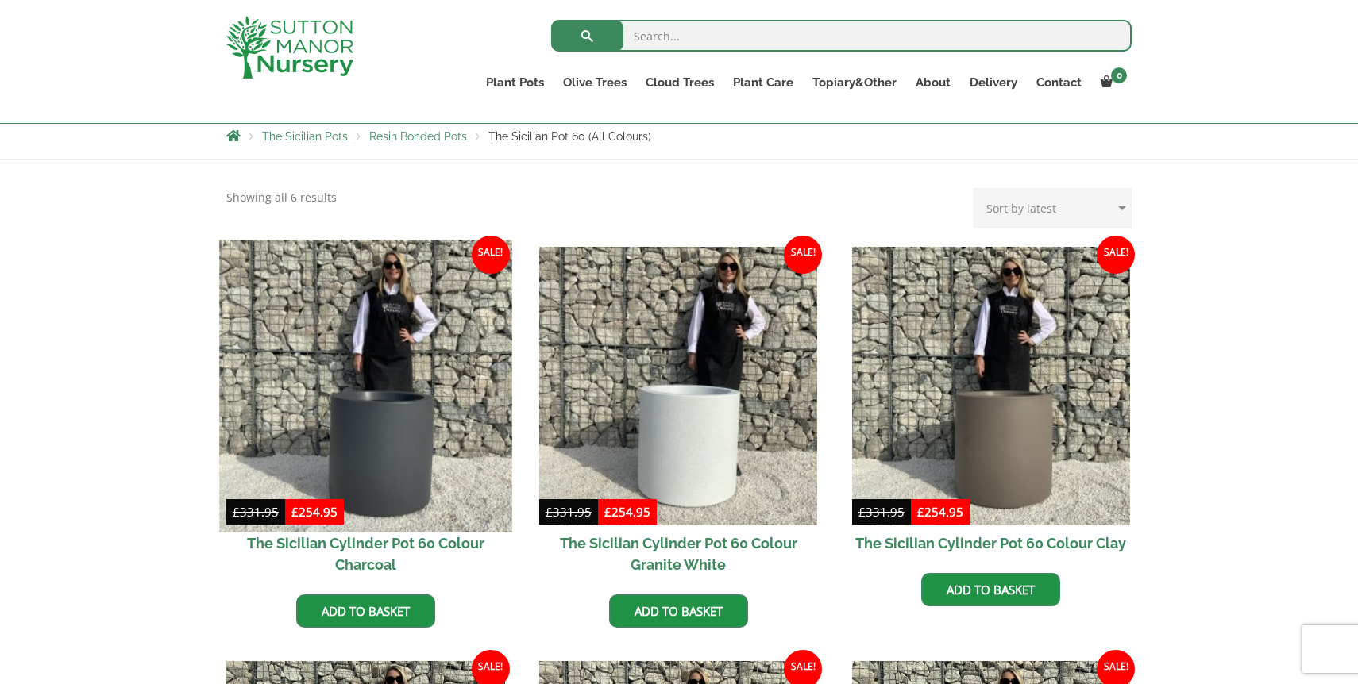
scroll to position [264, 0]
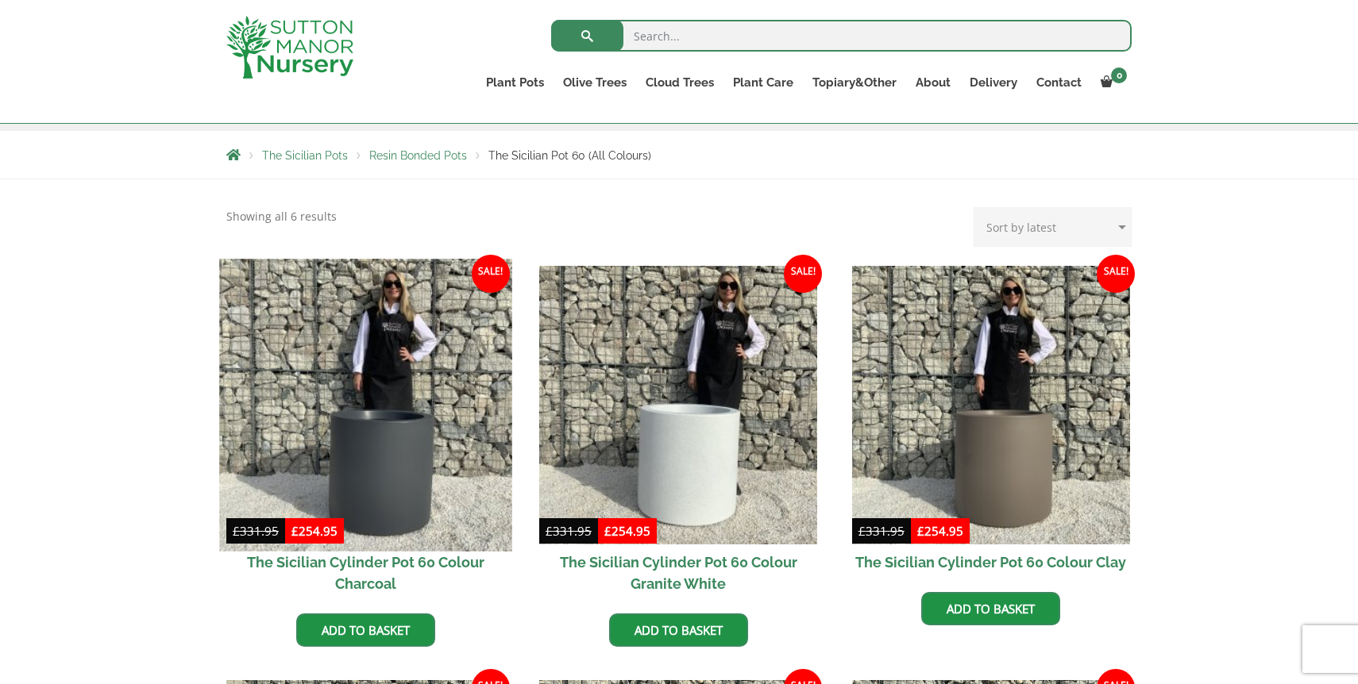
click at [367, 443] on img at bounding box center [365, 405] width 292 height 292
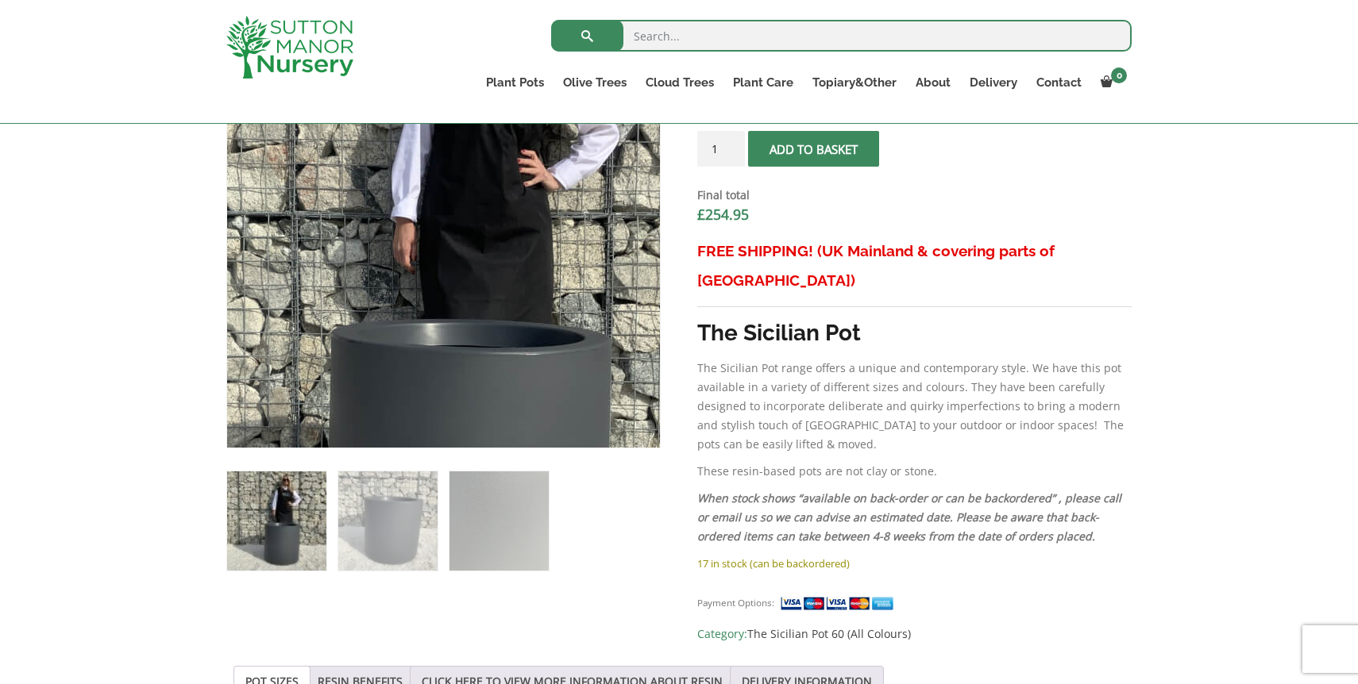
scroll to position [604, 0]
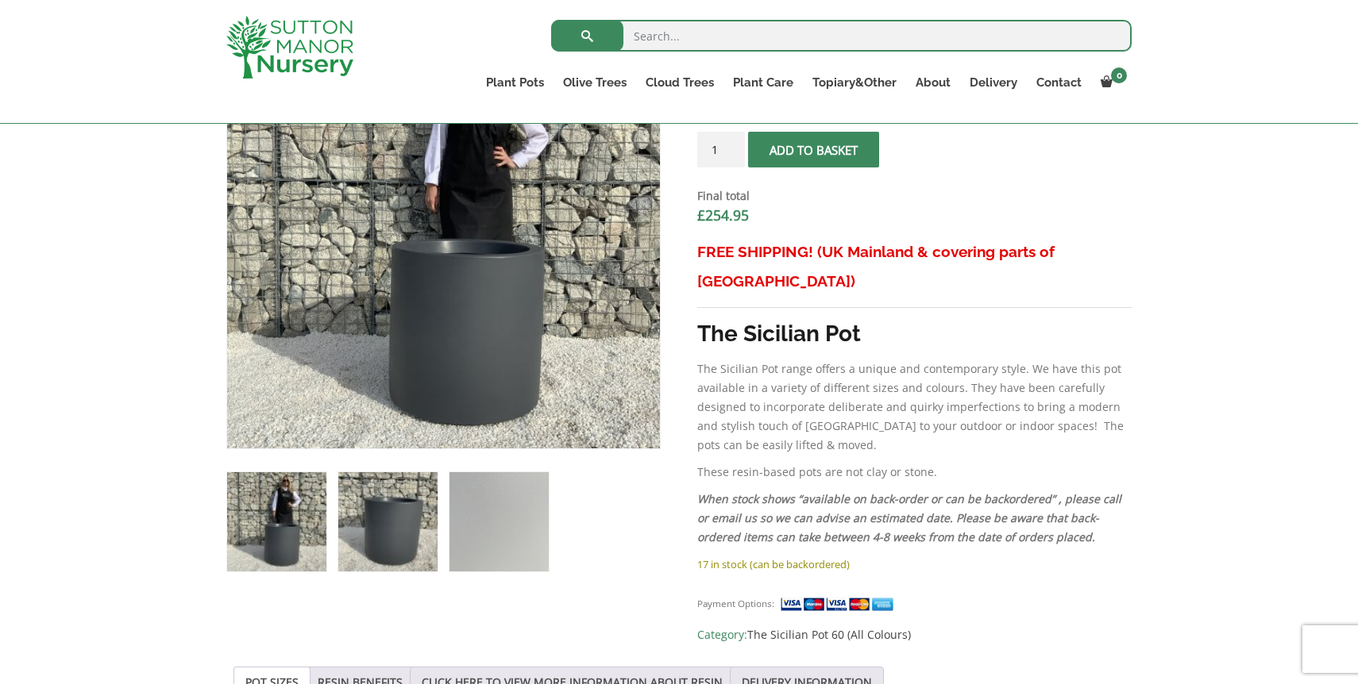
click at [397, 519] on img at bounding box center [387, 521] width 99 height 99
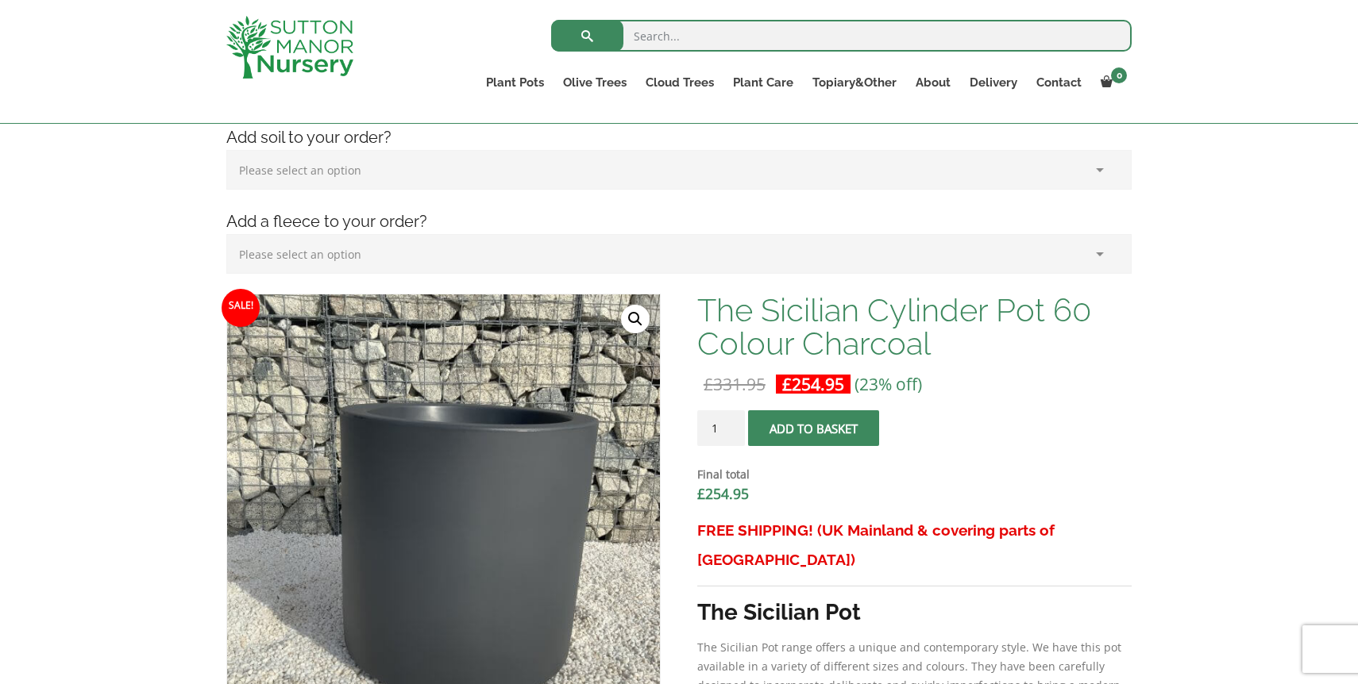
scroll to position [0, 0]
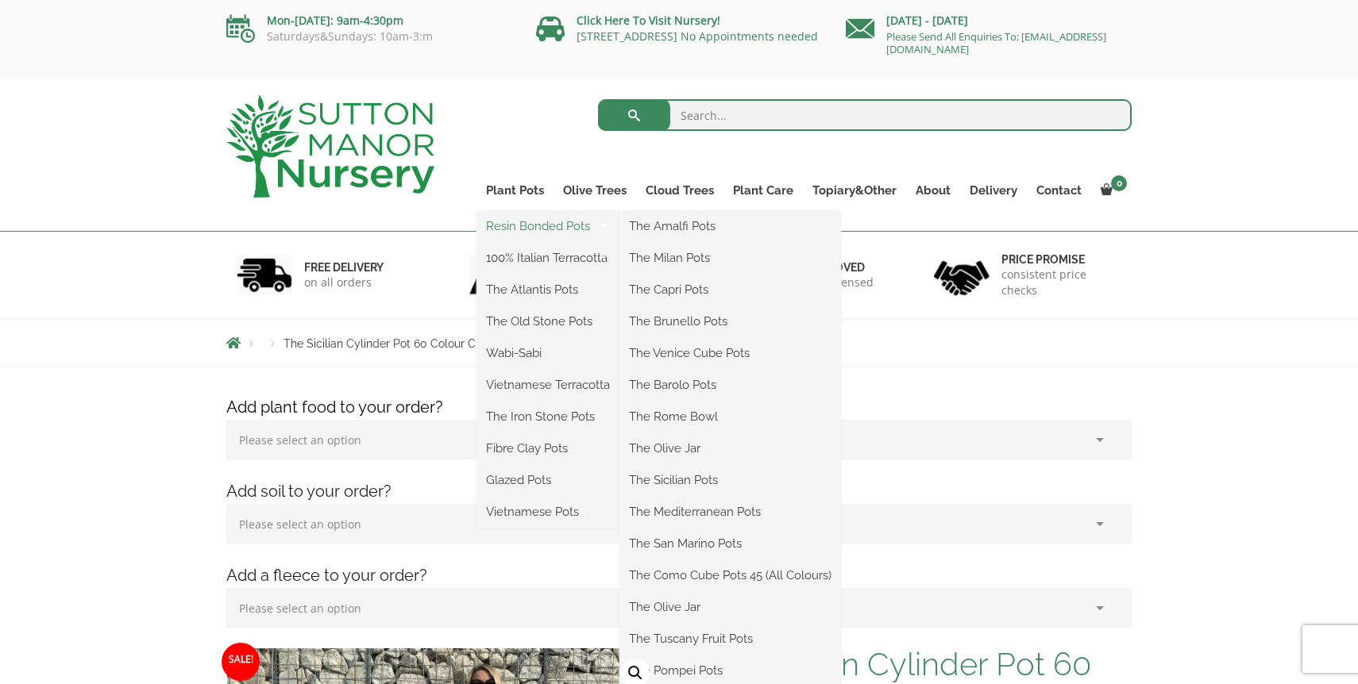
click at [530, 223] on link "Resin Bonded Pots" at bounding box center [547, 226] width 143 height 24
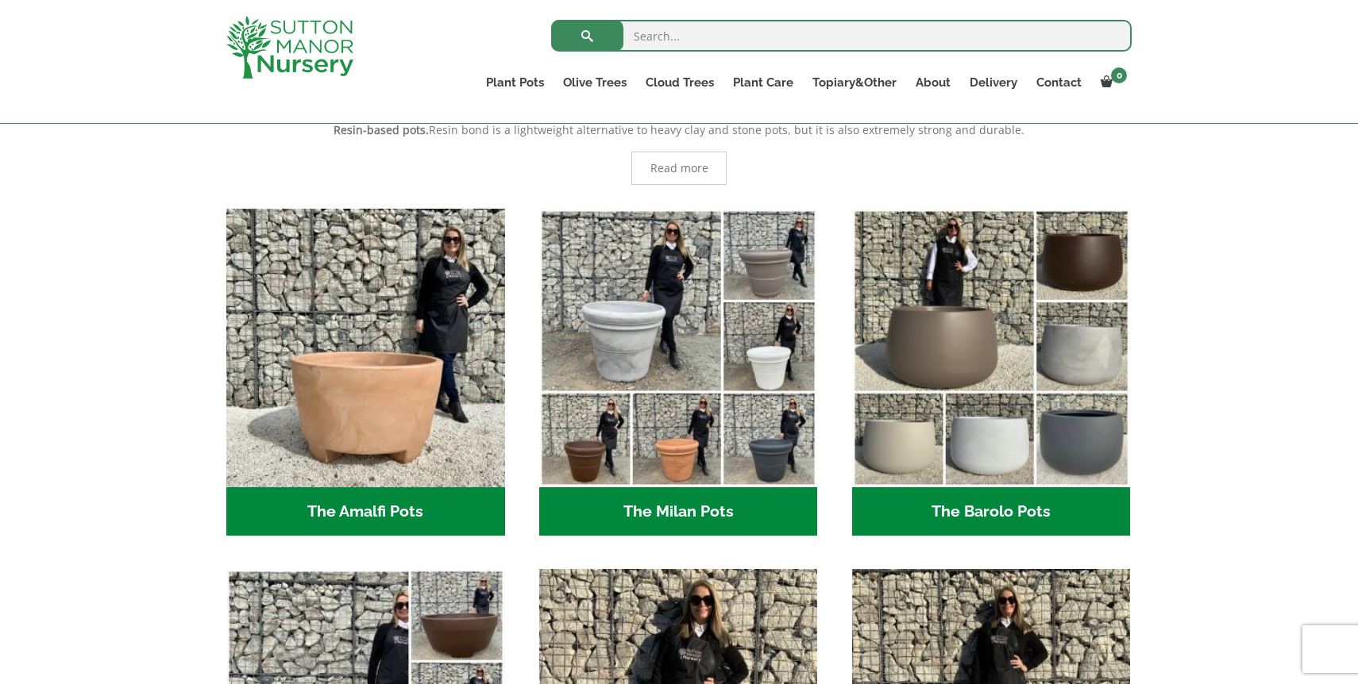
scroll to position [286, 0]
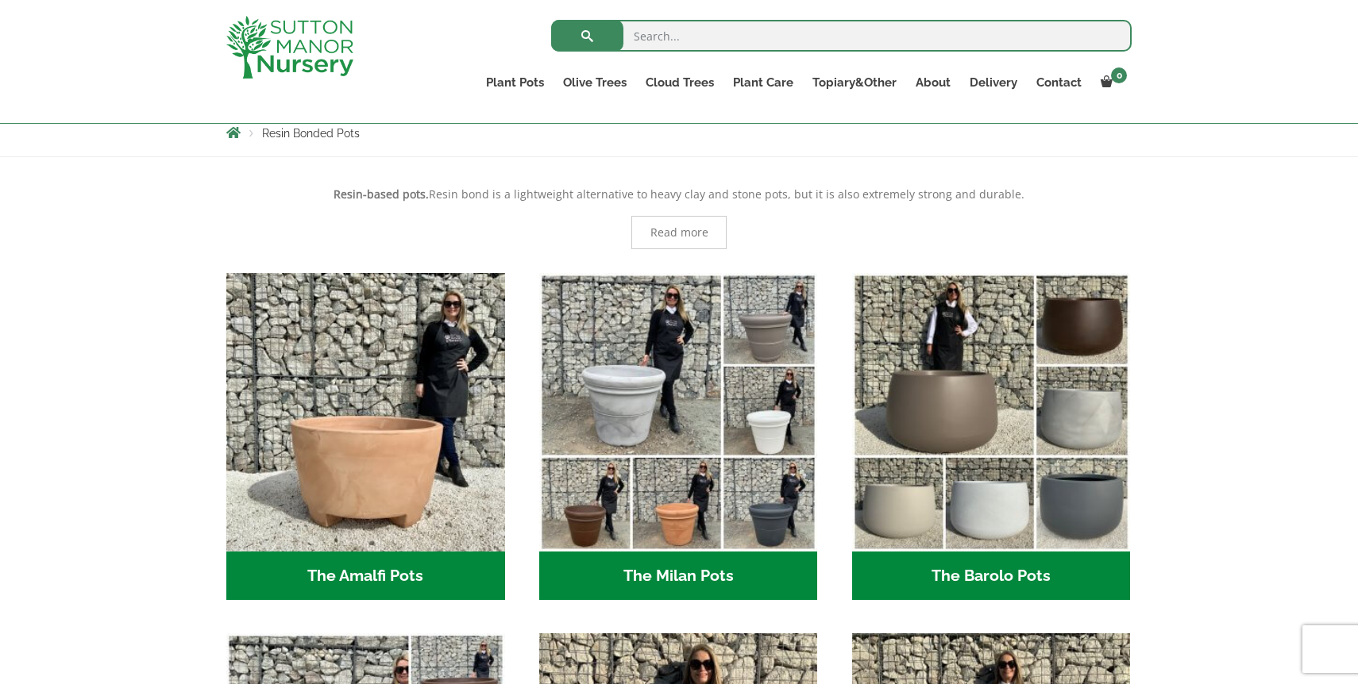
click at [962, 579] on h2 "The Barolo Pots (36)" at bounding box center [991, 576] width 279 height 49
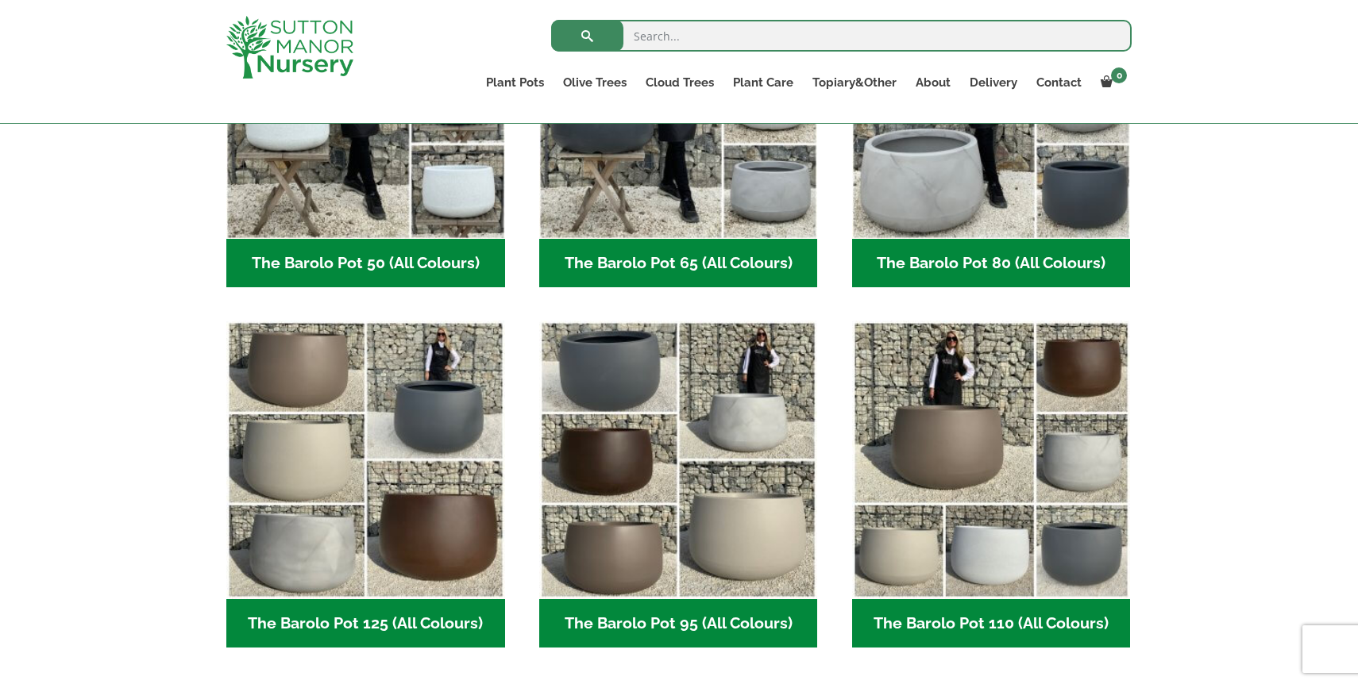
scroll to position [581, 0]
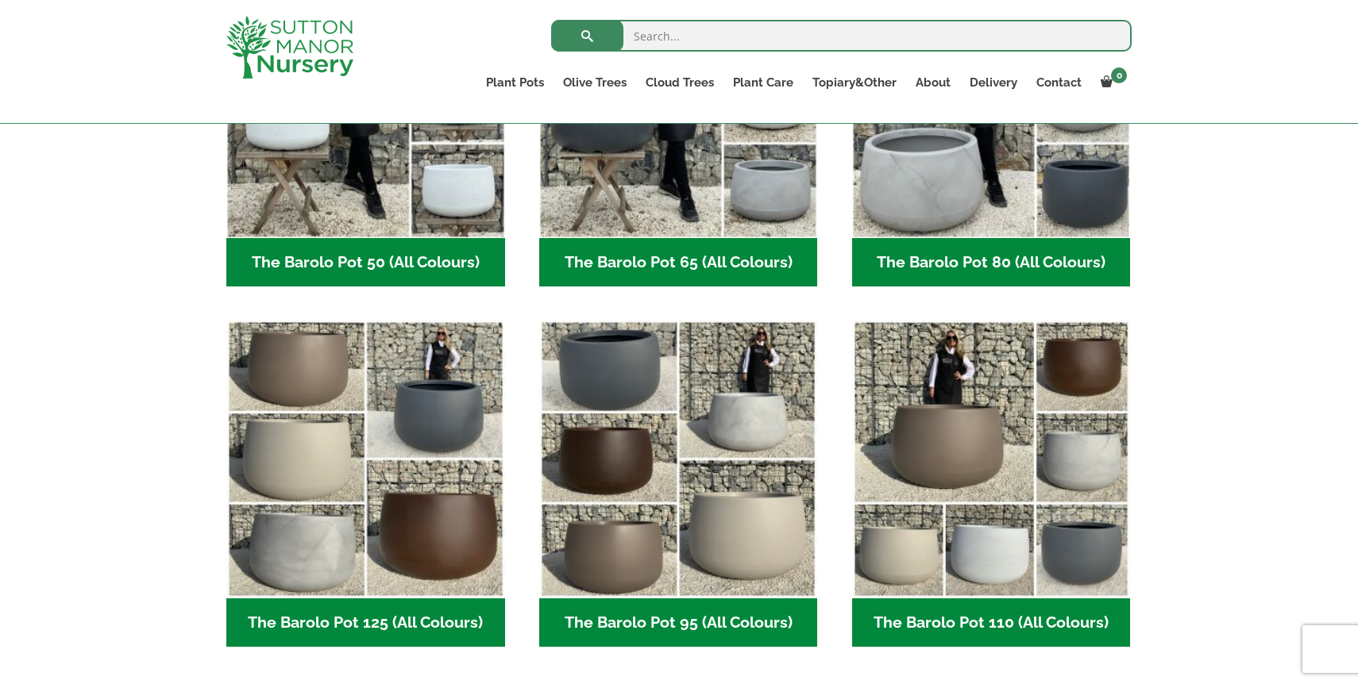
click at [661, 625] on h2 "The Barolo Pot 95 (All Colours) (6)" at bounding box center [678, 623] width 279 height 49
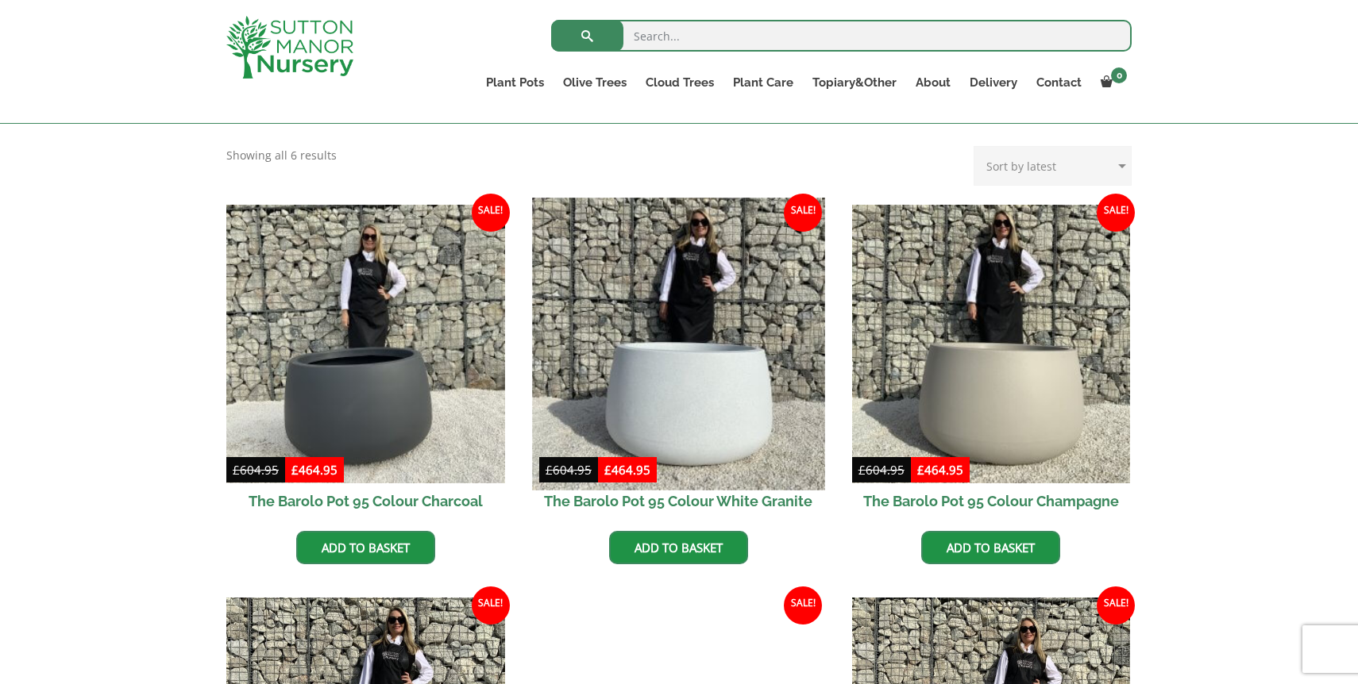
scroll to position [322, 0]
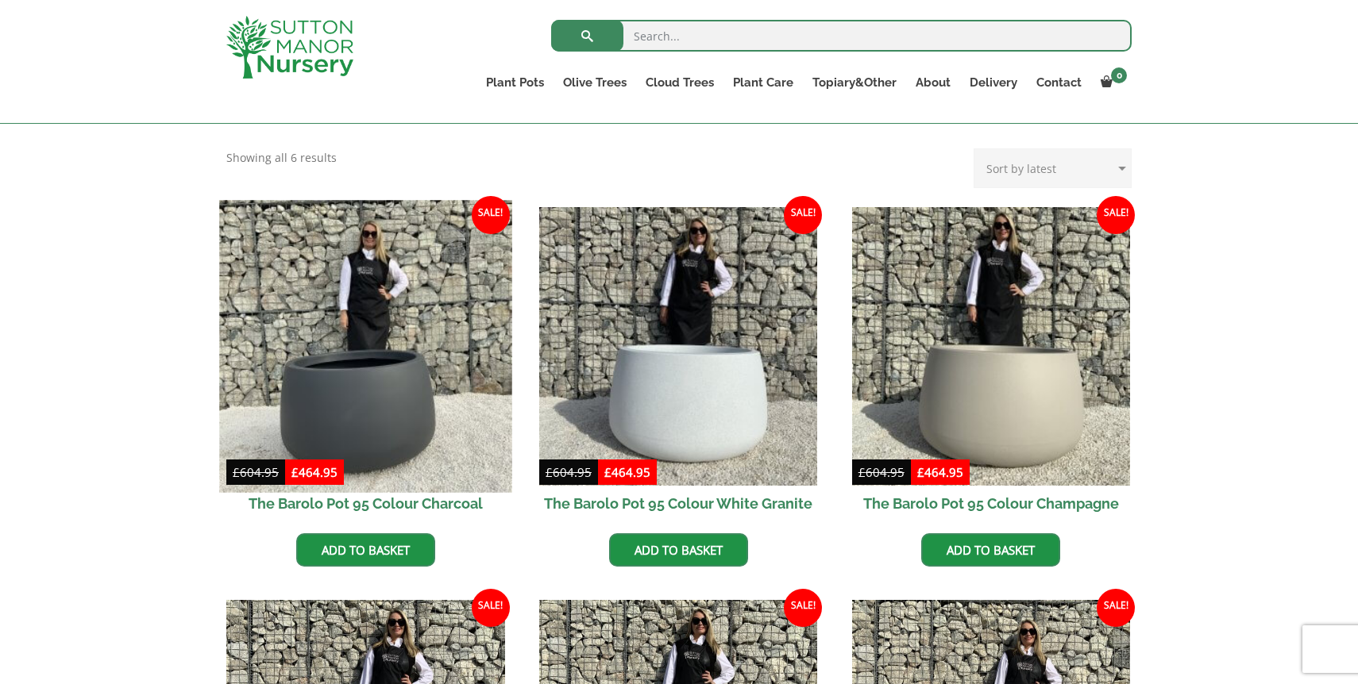
click at [370, 399] on img at bounding box center [365, 346] width 292 height 292
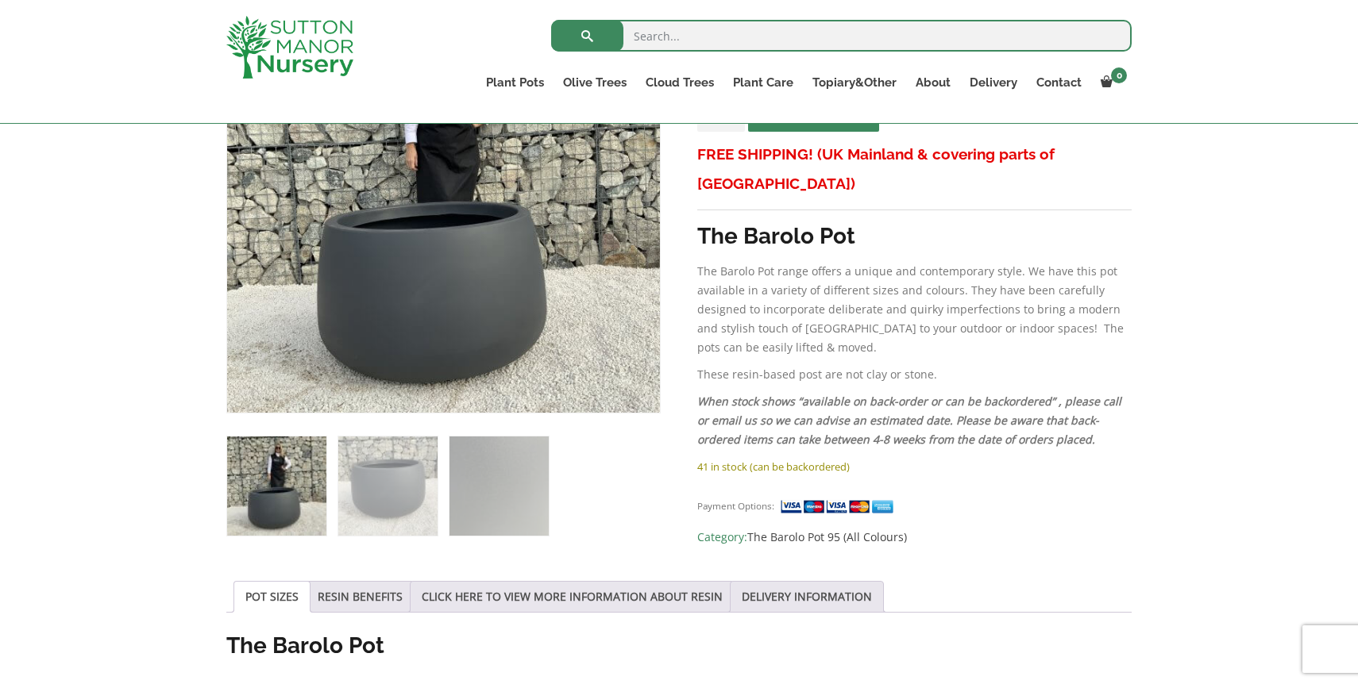
scroll to position [389, 0]
